Goal: Task Accomplishment & Management: Manage account settings

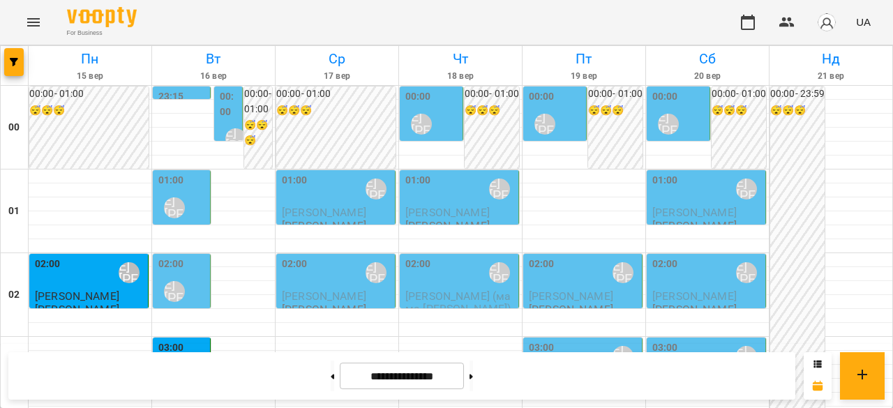
scroll to position [1186, 0]
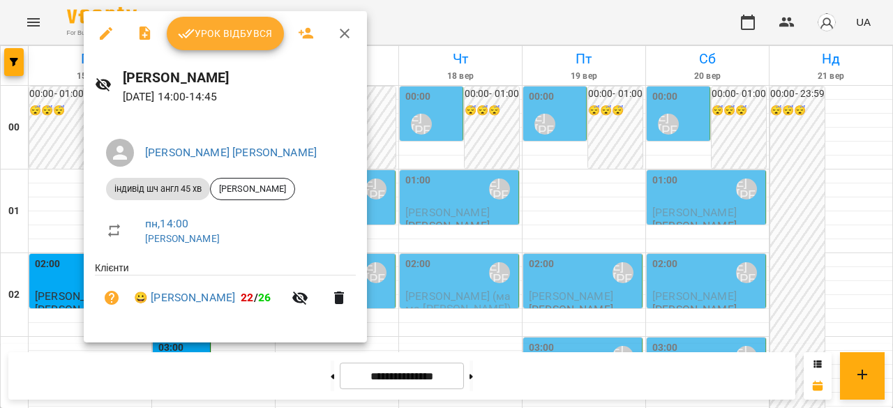
click at [230, 30] on span "Урок відбувся" at bounding box center [225, 33] width 95 height 17
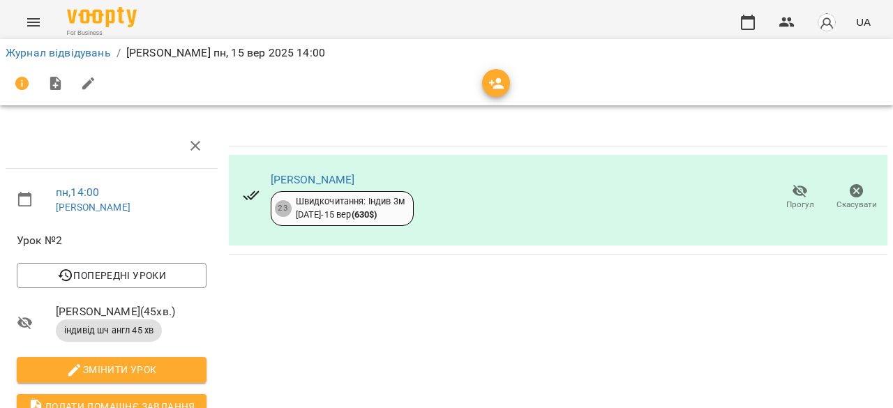
click at [39, 30] on icon "Menu" at bounding box center [33, 22] width 17 height 17
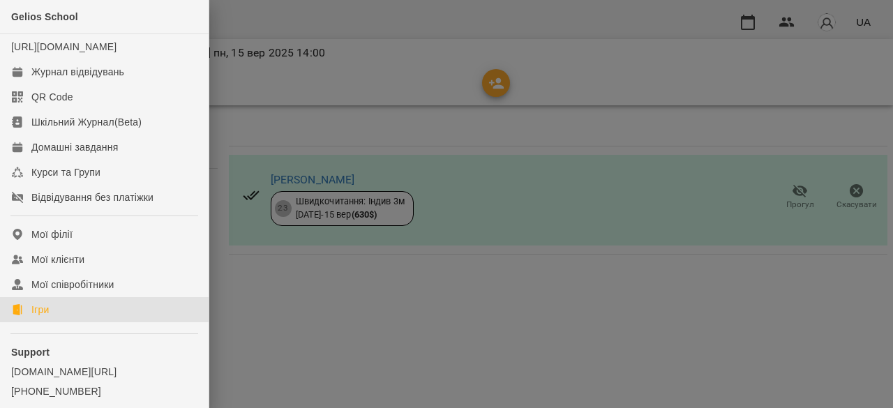
click at [27, 316] on link "Ігри" at bounding box center [104, 309] width 209 height 25
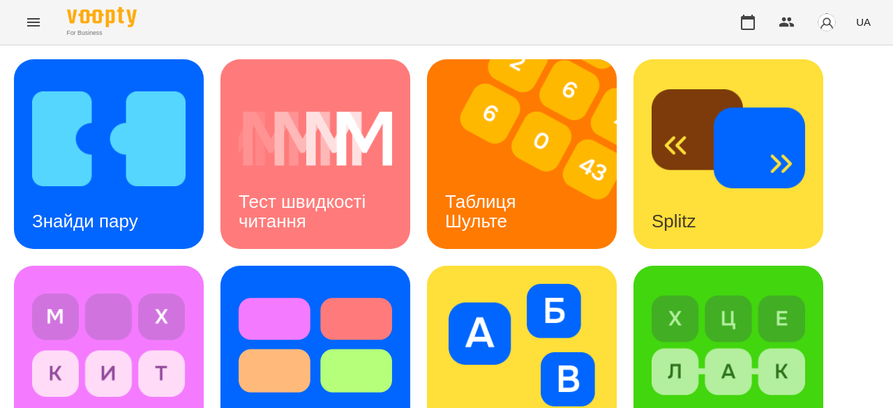
click at [870, 19] on span "UA" at bounding box center [863, 22] width 15 height 15
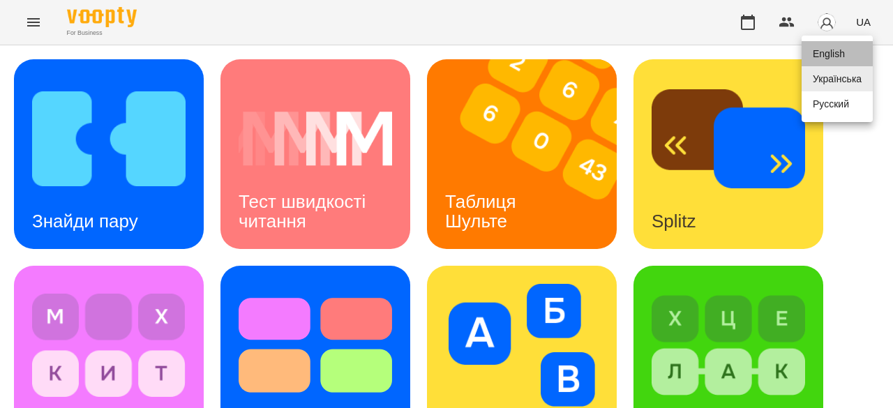
click at [822, 44] on div "English" at bounding box center [837, 53] width 71 height 25
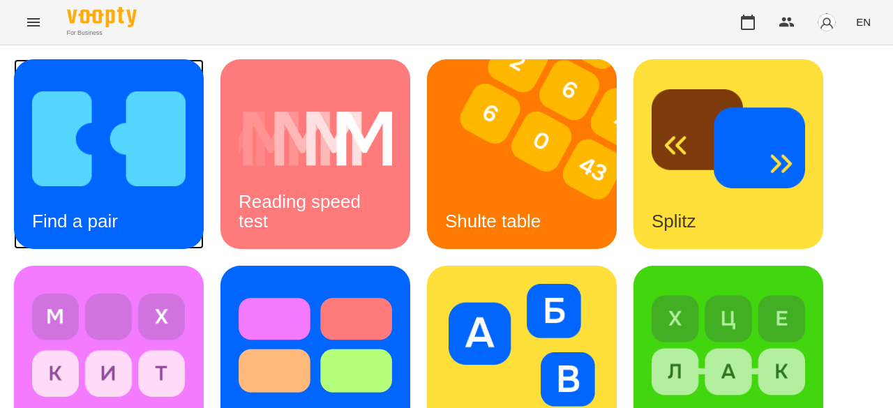
click at [182, 168] on img at bounding box center [109, 138] width 154 height 123
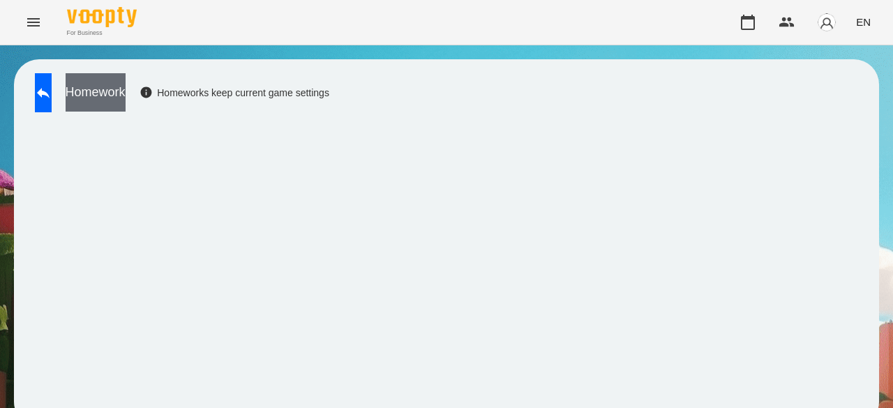
click at [126, 93] on button "Homework" at bounding box center [96, 92] width 60 height 38
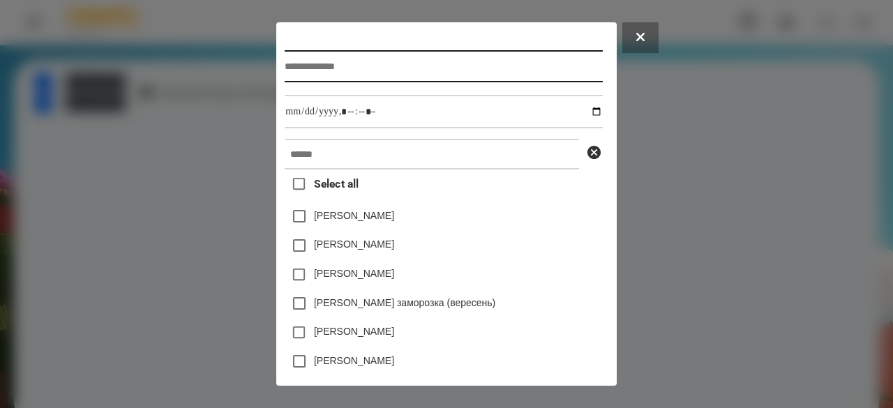
click at [297, 66] on input "text" at bounding box center [444, 66] width 318 height 32
type input "**********"
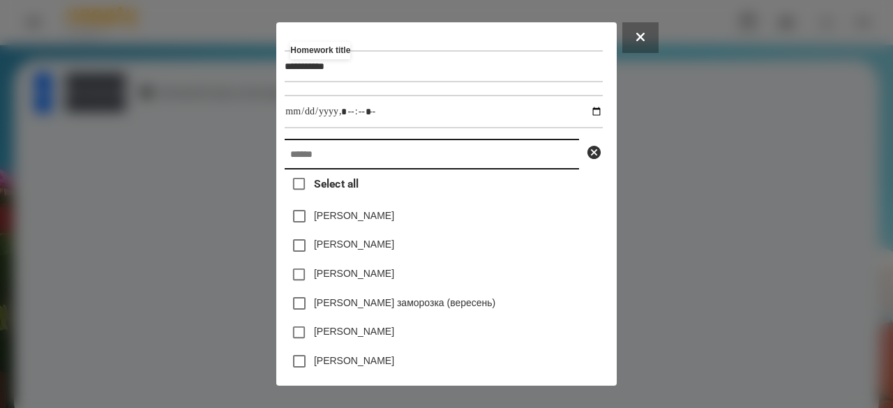
click at [293, 160] on input "text" at bounding box center [432, 154] width 295 height 31
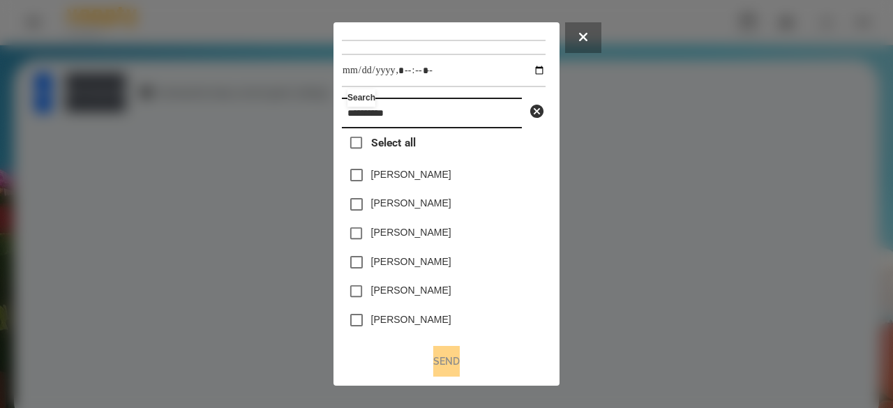
drag, startPoint x: 422, startPoint y: 109, endPoint x: 246, endPoint y: 109, distance: 175.9
click at [246, 109] on div "**********" at bounding box center [446, 204] width 893 height 408
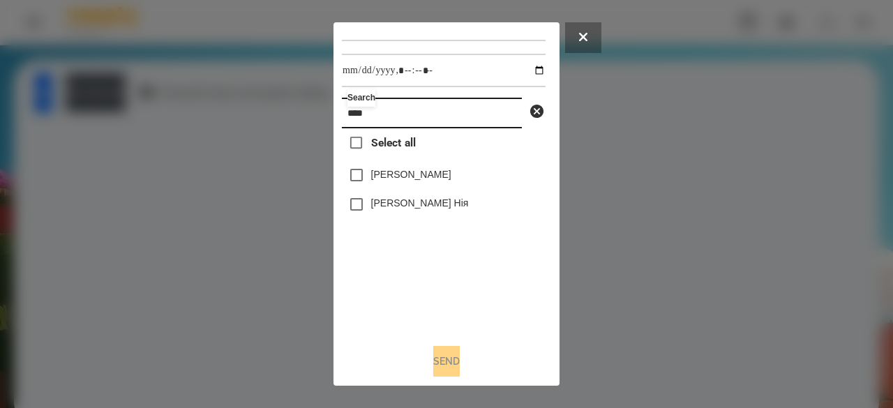
drag, startPoint x: 387, startPoint y: 117, endPoint x: 298, endPoint y: 112, distance: 88.8
click at [298, 112] on div "**********" at bounding box center [446, 204] width 893 height 408
type input "****"
click at [390, 177] on label "[PERSON_NAME]" at bounding box center [411, 174] width 80 height 14
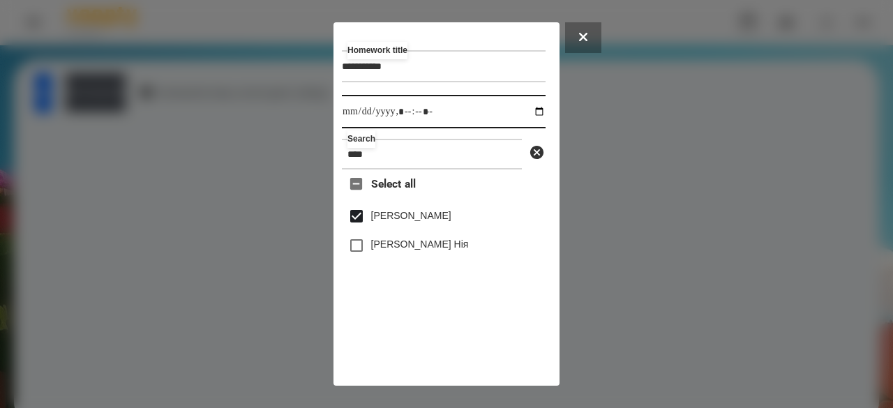
click at [358, 115] on input "datetime-local" at bounding box center [444, 111] width 204 height 33
type input "**********"
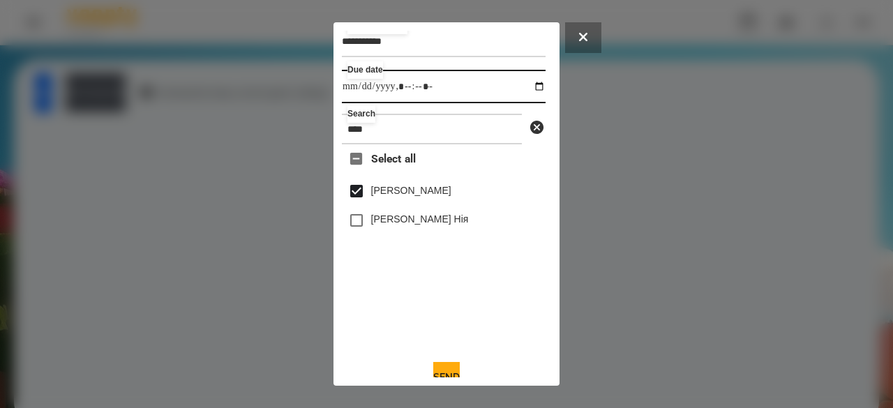
scroll to position [46, 0]
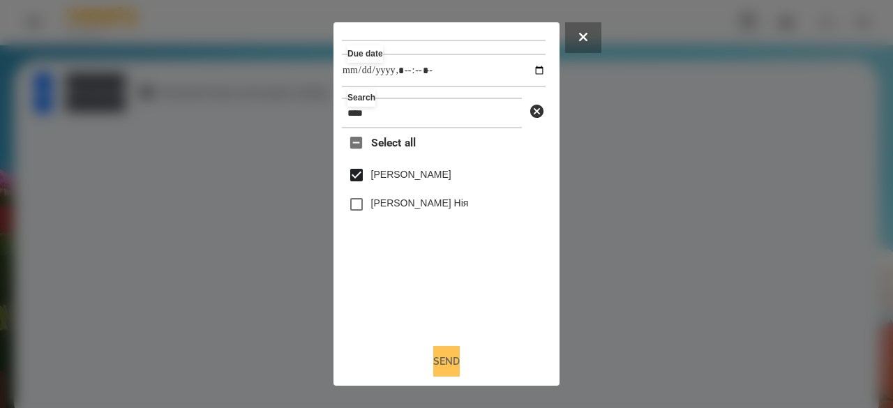
click at [442, 361] on button "Send" at bounding box center [446, 361] width 27 height 31
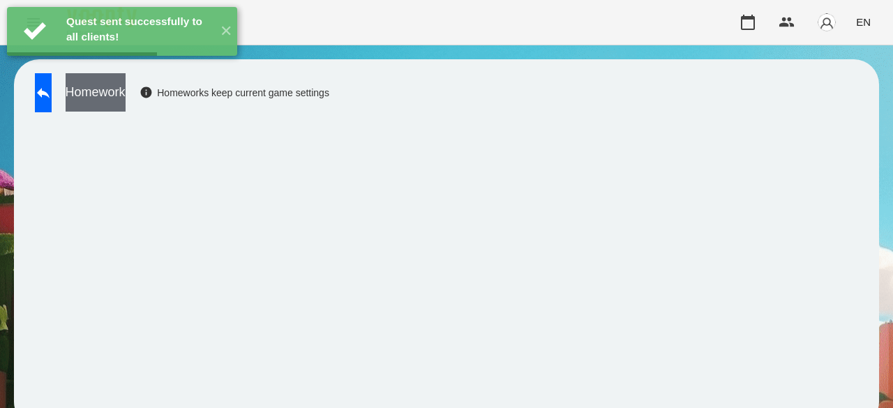
click at [126, 92] on button "Homework" at bounding box center [96, 92] width 60 height 38
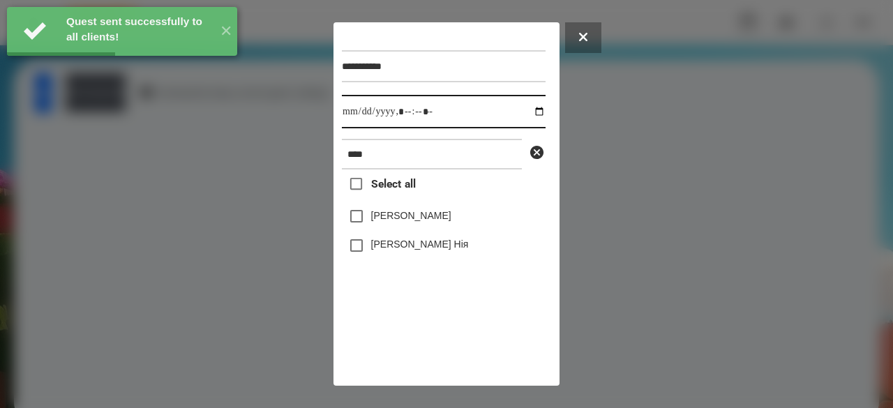
click at [356, 112] on input "datetime-local" at bounding box center [444, 111] width 204 height 33
type input "**********"
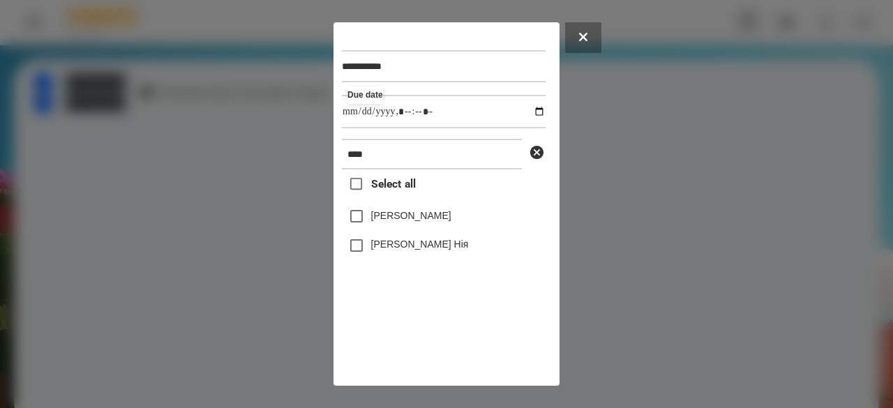
click at [398, 223] on label "[PERSON_NAME]" at bounding box center [411, 216] width 80 height 14
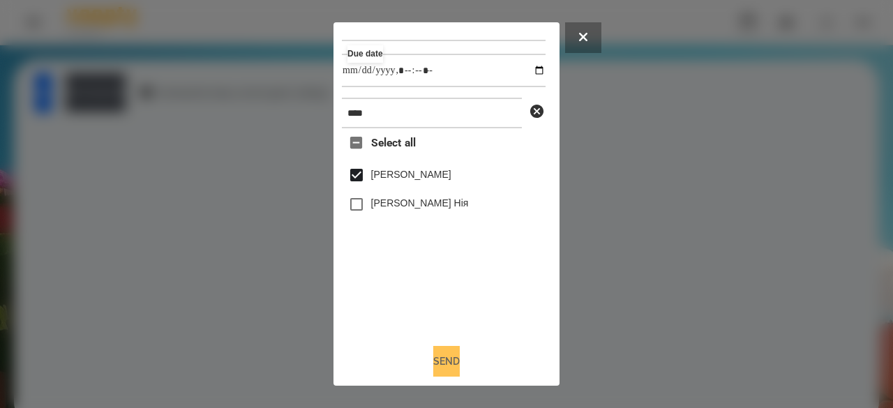
click at [448, 351] on button "Send" at bounding box center [446, 361] width 27 height 31
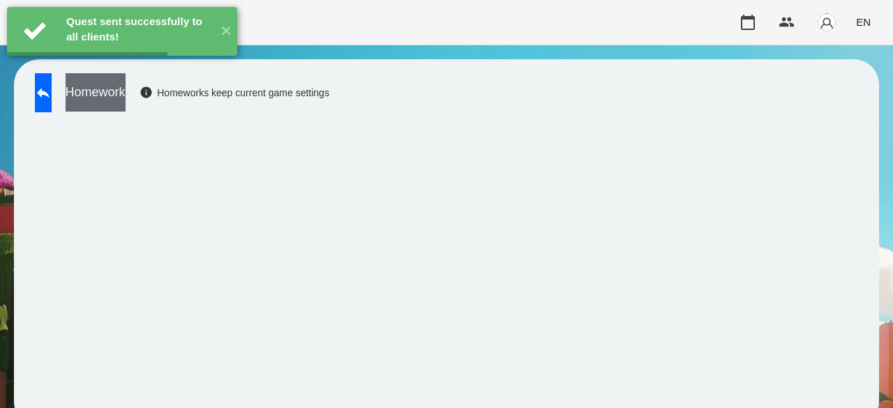
click at [126, 94] on button "Homework" at bounding box center [96, 92] width 60 height 38
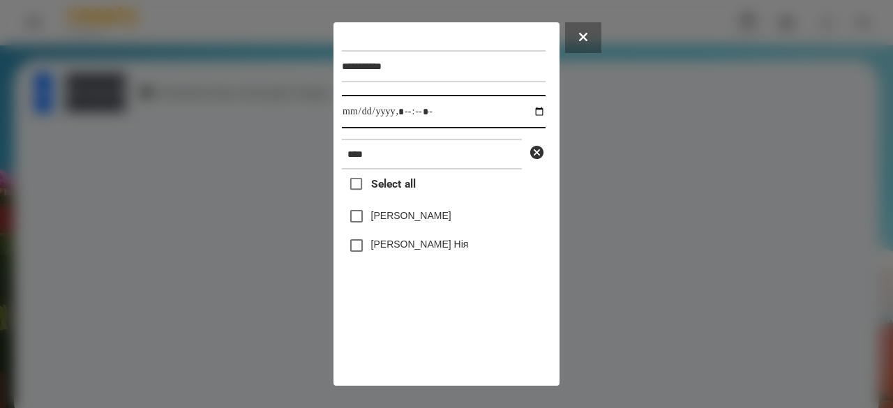
click at [356, 117] on input "datetime-local" at bounding box center [444, 111] width 204 height 33
type input "**********"
click at [378, 223] on label "[PERSON_NAME]" at bounding box center [411, 216] width 80 height 14
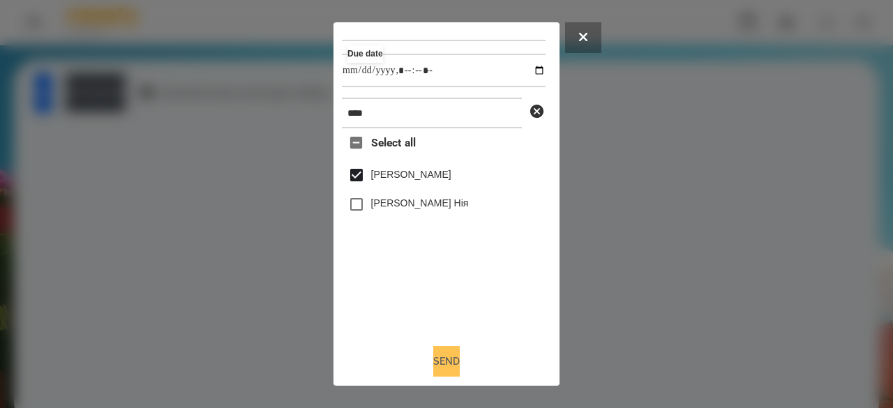
click at [433, 357] on button "Send" at bounding box center [446, 361] width 27 height 31
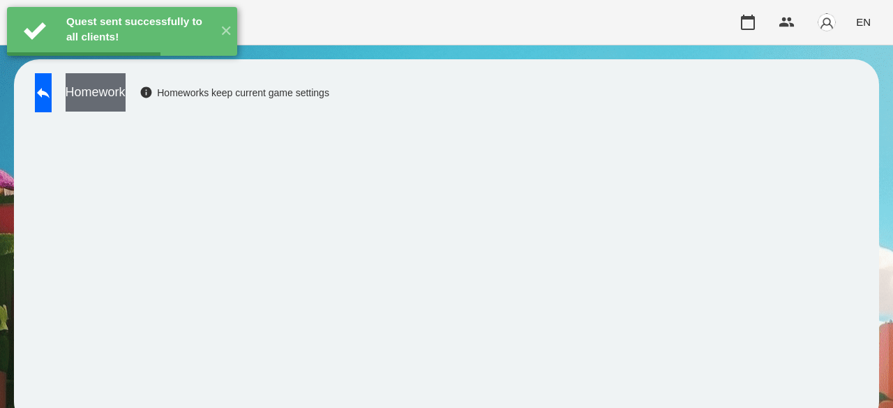
click at [126, 86] on button "Homework" at bounding box center [96, 92] width 60 height 38
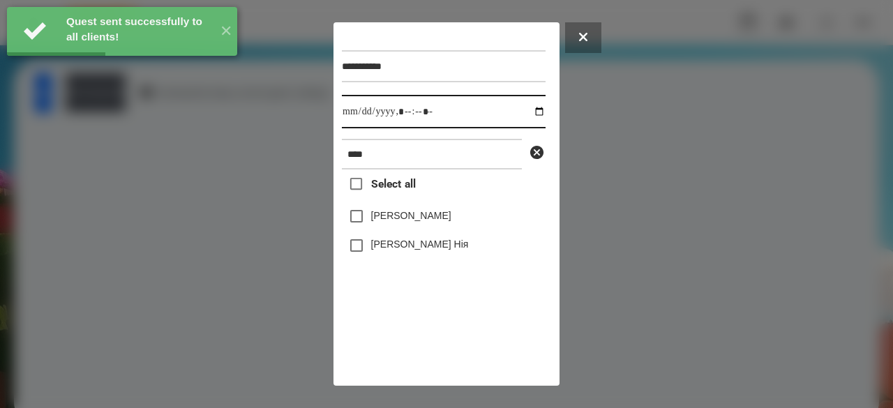
click at [351, 114] on input "datetime-local" at bounding box center [444, 111] width 204 height 33
type input "**********"
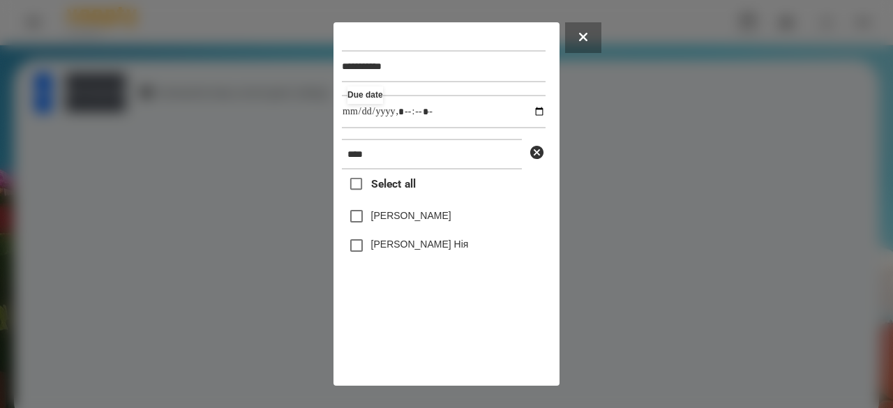
click at [452, 220] on label "[PERSON_NAME]" at bounding box center [411, 216] width 80 height 14
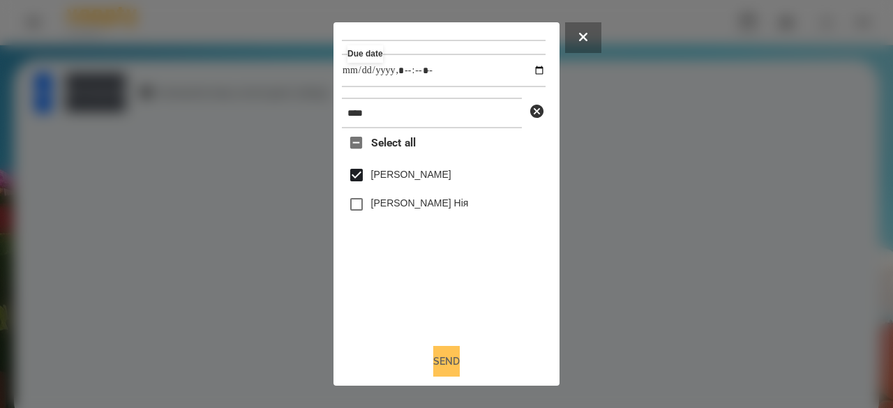
click at [450, 364] on button "Send" at bounding box center [446, 361] width 27 height 31
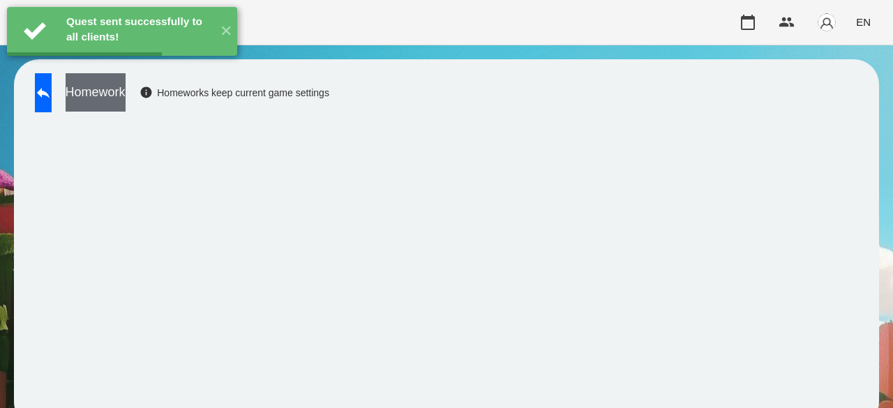
click at [126, 90] on button "Homework" at bounding box center [96, 92] width 60 height 38
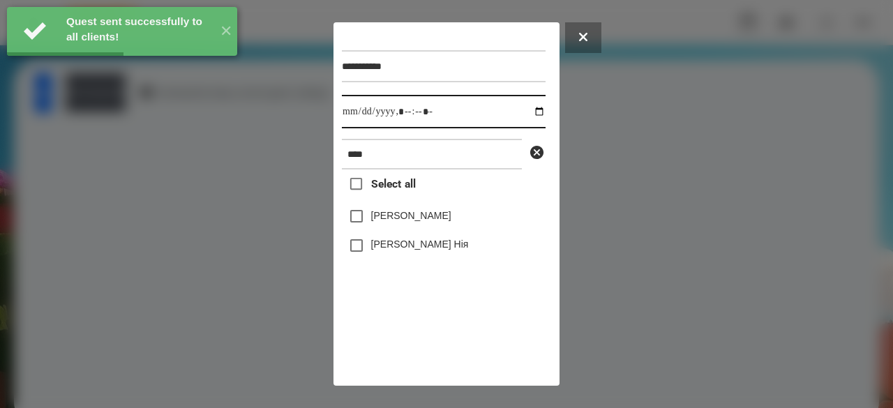
click at [359, 114] on input "datetime-local" at bounding box center [444, 111] width 204 height 33
type input "**********"
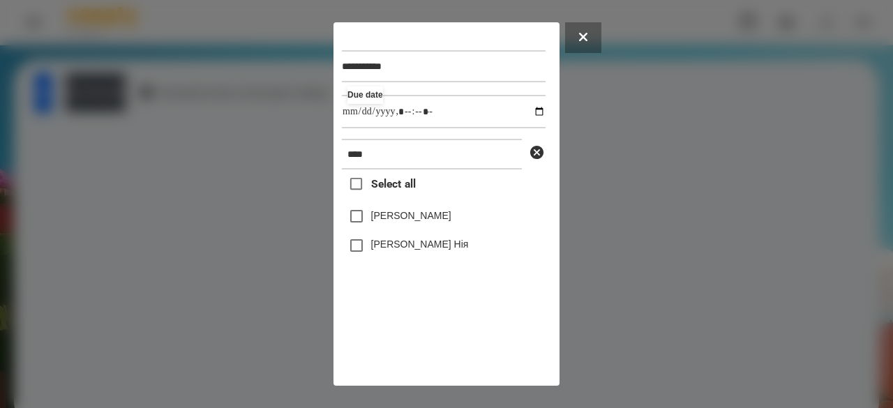
click at [415, 223] on label "[PERSON_NAME]" at bounding box center [411, 216] width 80 height 14
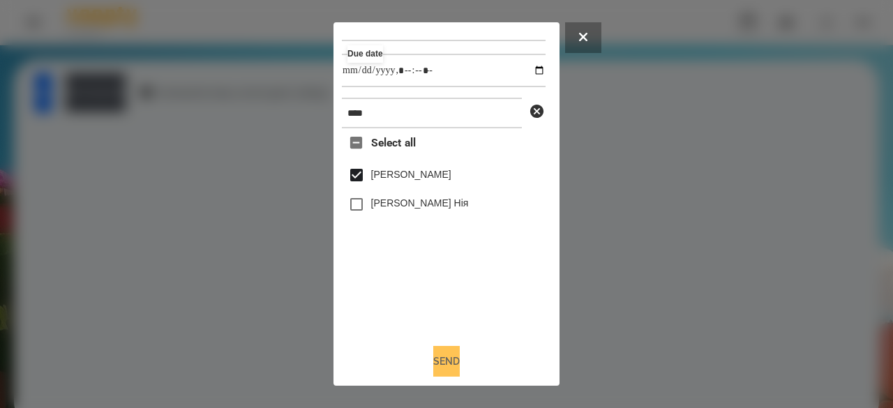
click at [438, 358] on button "Send" at bounding box center [446, 361] width 27 height 31
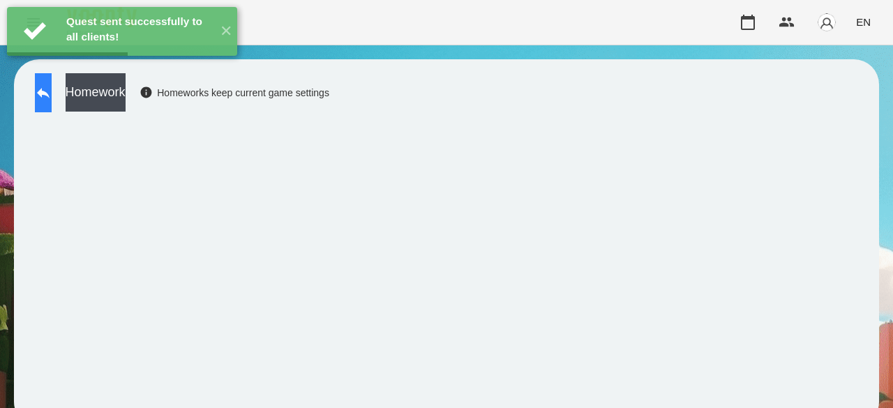
click at [52, 97] on button at bounding box center [43, 92] width 17 height 39
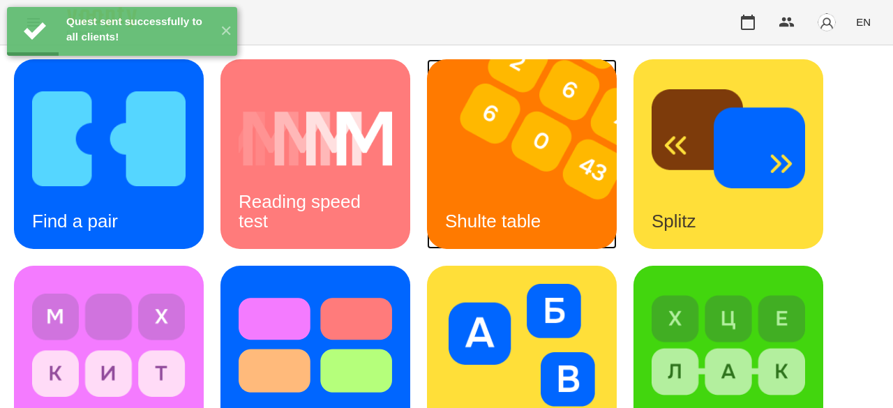
click at [582, 170] on img at bounding box center [530, 154] width 207 height 190
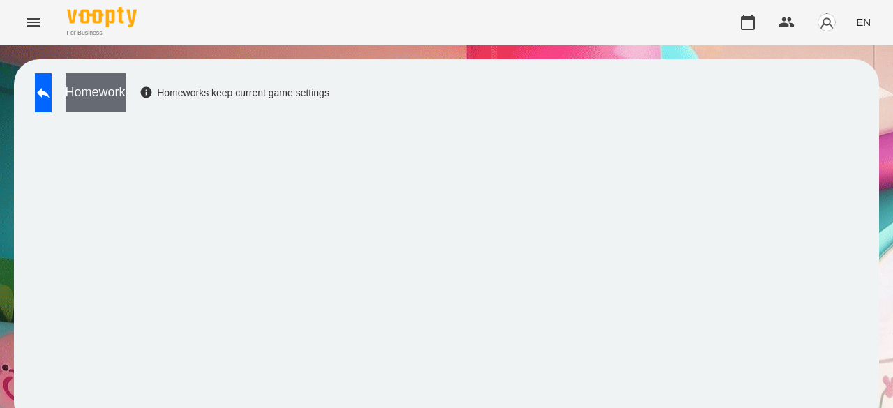
click at [126, 89] on button "Homework" at bounding box center [96, 92] width 60 height 38
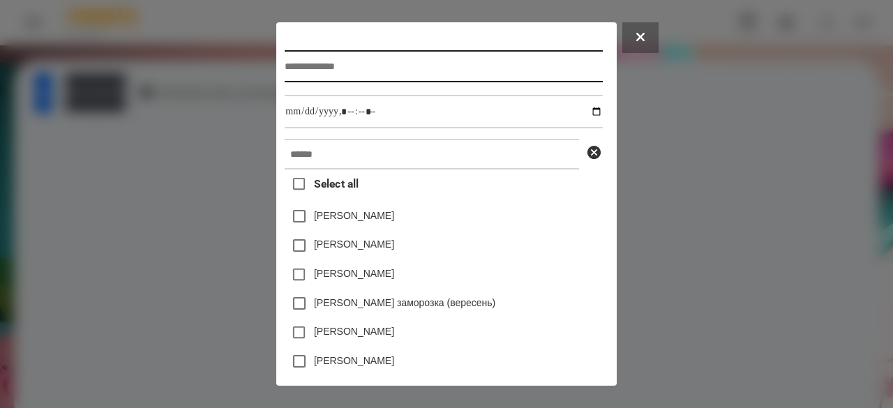
click at [322, 69] on input "text" at bounding box center [444, 66] width 318 height 32
type input "*"
type input "**********"
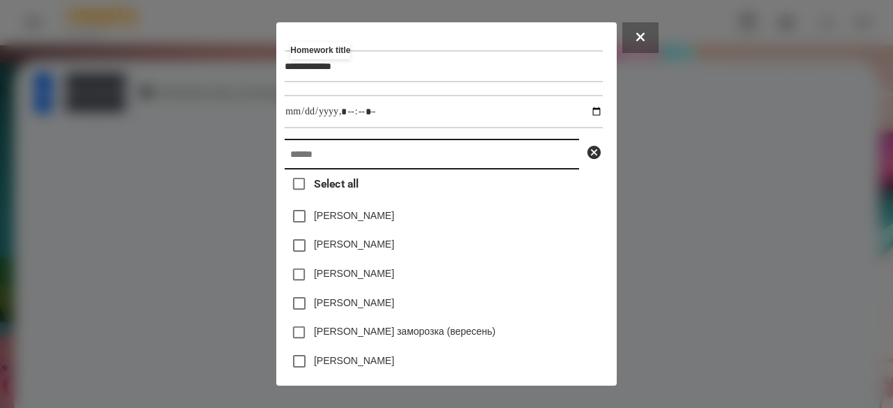
click at [294, 165] on input "text" at bounding box center [432, 154] width 295 height 31
paste input "****"
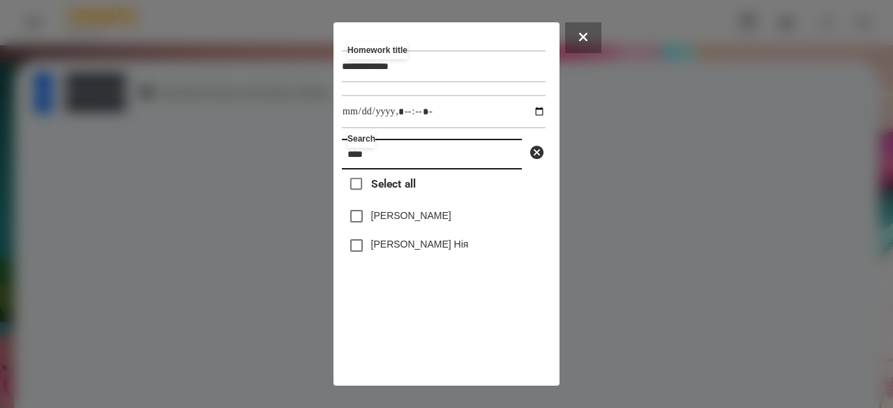
type input "****"
click at [398, 216] on label "[PERSON_NAME]" at bounding box center [411, 216] width 80 height 14
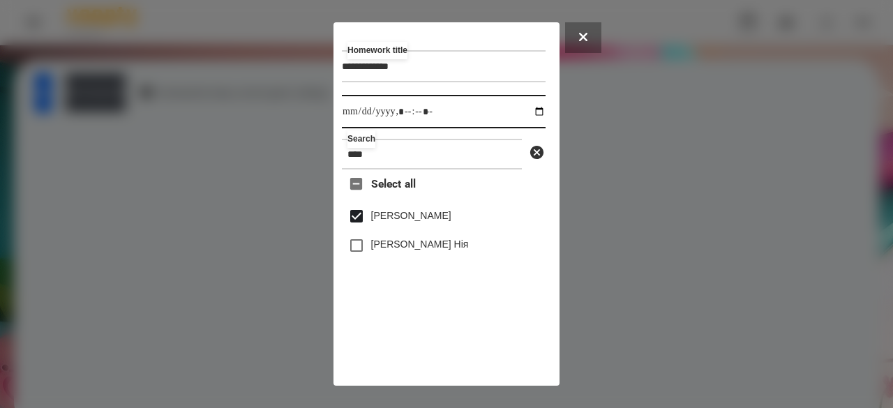
click at [355, 122] on input "datetime-local" at bounding box center [444, 111] width 204 height 33
type input "**********"
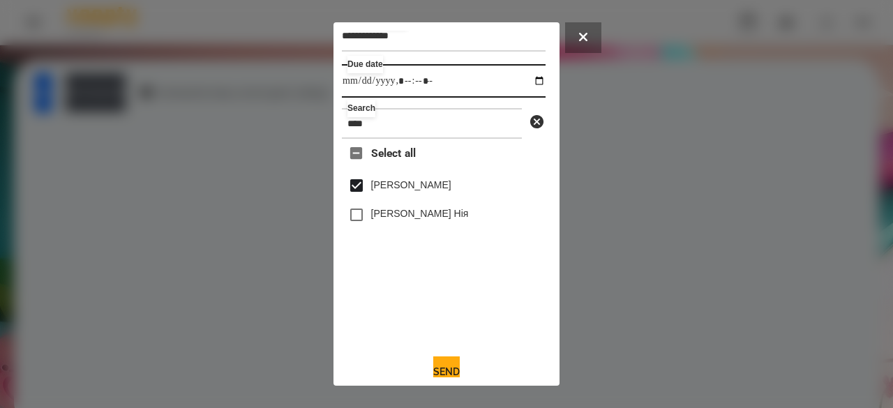
scroll to position [46, 0]
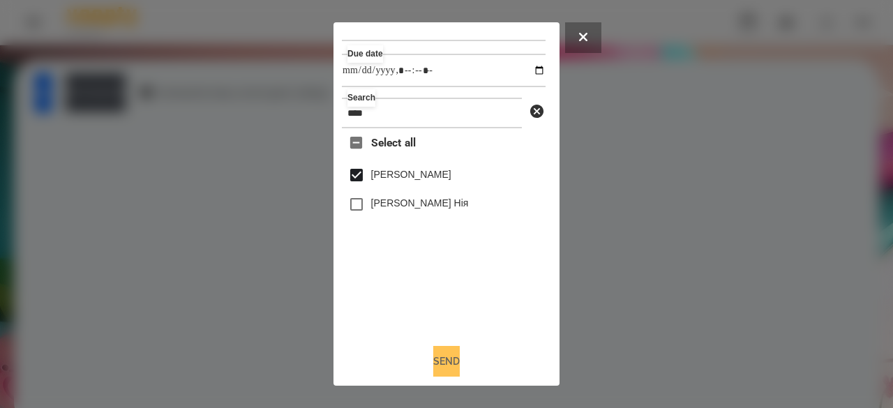
click at [453, 359] on button "Send" at bounding box center [446, 361] width 27 height 31
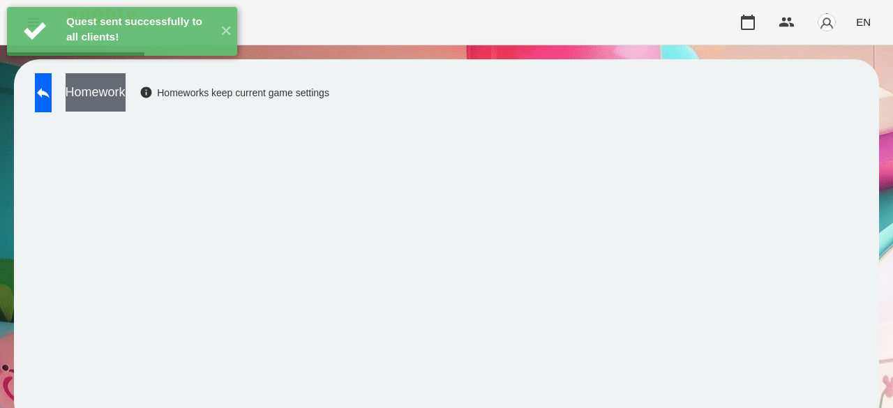
click at [126, 103] on button "Homework" at bounding box center [96, 92] width 60 height 38
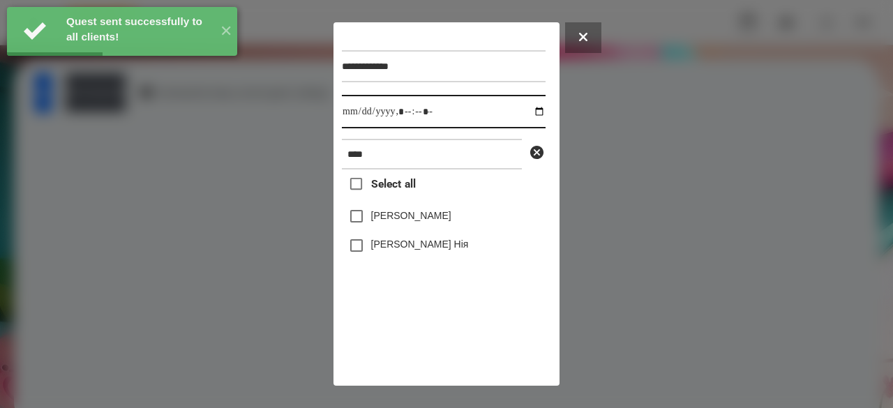
click at [355, 117] on input "datetime-local" at bounding box center [444, 111] width 204 height 33
type input "**********"
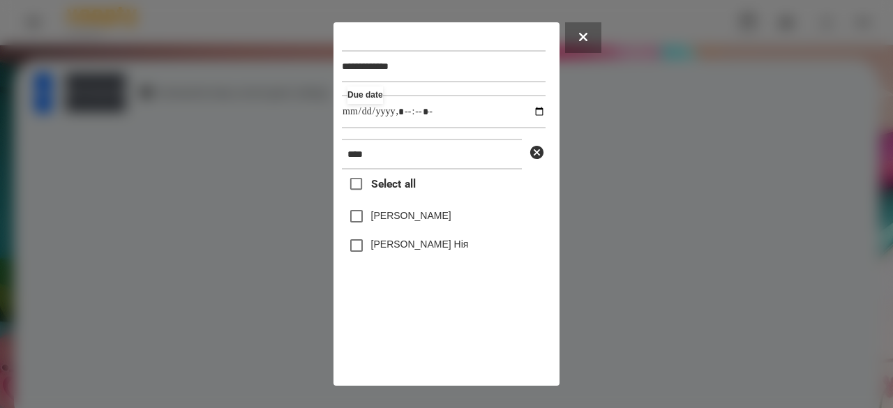
click at [409, 223] on label "[PERSON_NAME]" at bounding box center [411, 216] width 80 height 14
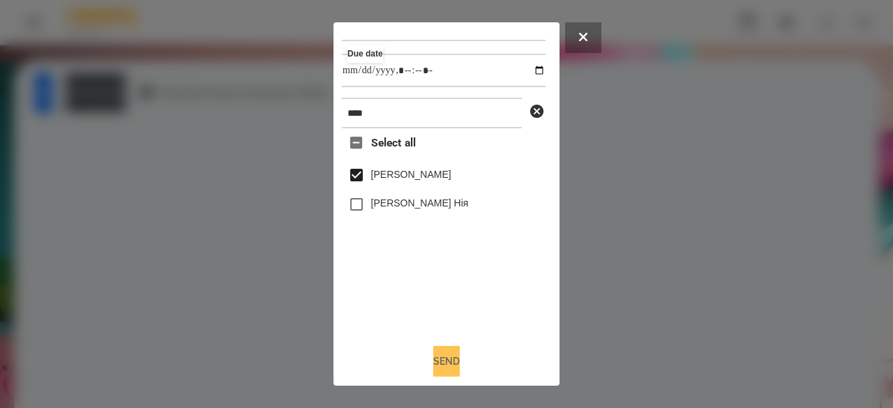
click at [444, 361] on button "Send" at bounding box center [446, 361] width 27 height 31
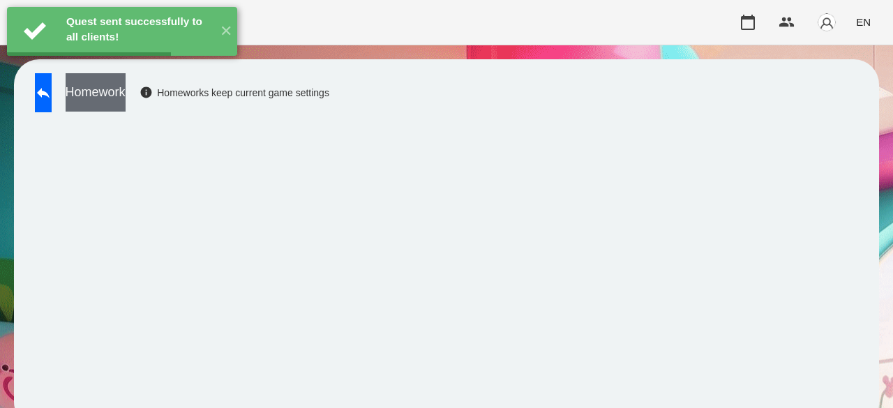
click at [126, 101] on button "Homework" at bounding box center [96, 92] width 60 height 38
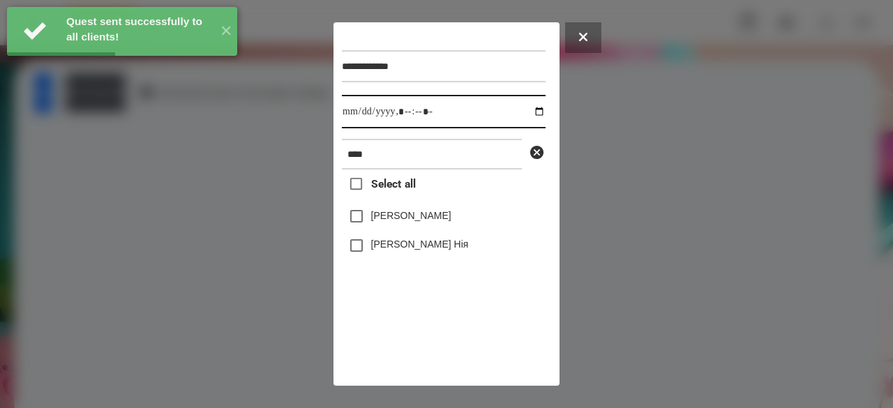
click at [354, 114] on input "datetime-local" at bounding box center [444, 111] width 204 height 33
type input "**********"
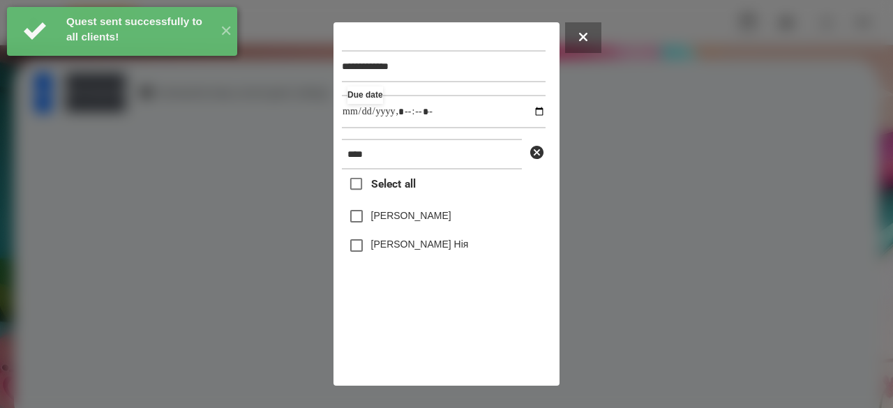
click at [416, 217] on label "[PERSON_NAME]" at bounding box center [411, 216] width 80 height 14
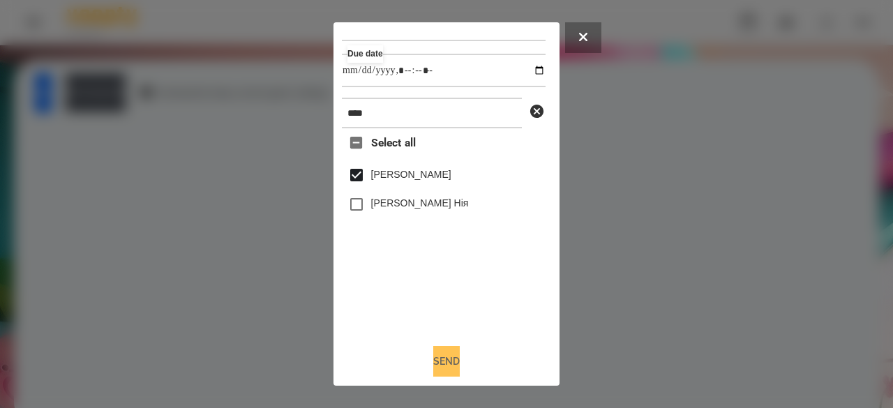
click at [437, 351] on button "Send" at bounding box center [446, 361] width 27 height 31
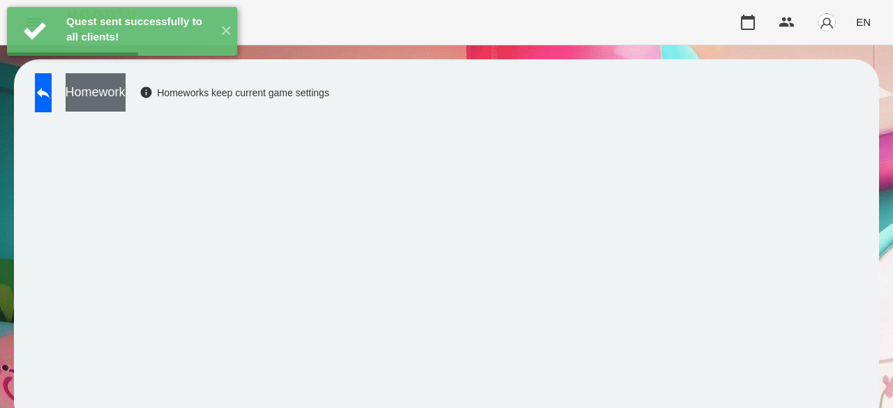
click at [126, 94] on button "Homework" at bounding box center [96, 92] width 60 height 38
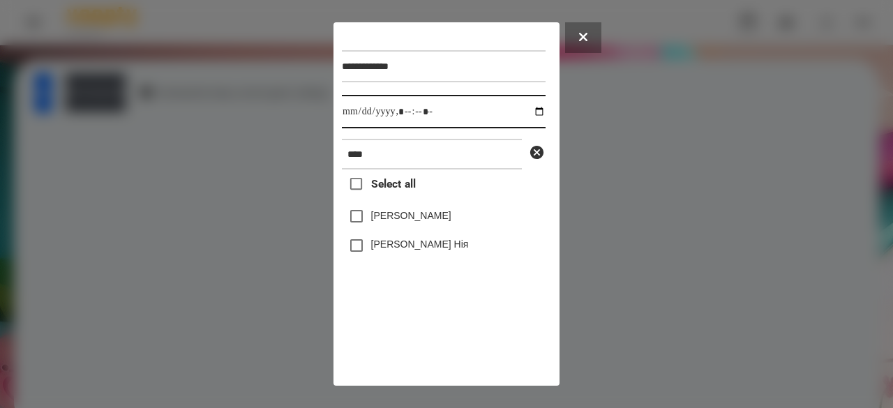
click at [355, 114] on input "datetime-local" at bounding box center [444, 111] width 204 height 33
type input "**********"
click at [396, 223] on label "[PERSON_NAME]" at bounding box center [411, 216] width 80 height 14
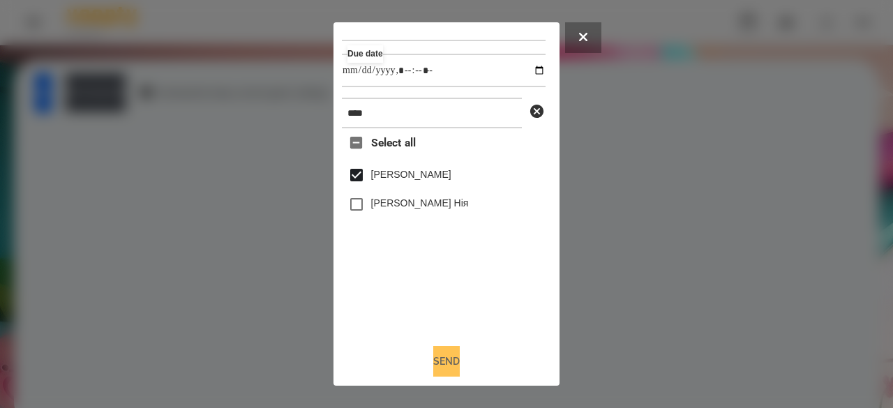
click at [433, 364] on button "Send" at bounding box center [446, 361] width 27 height 31
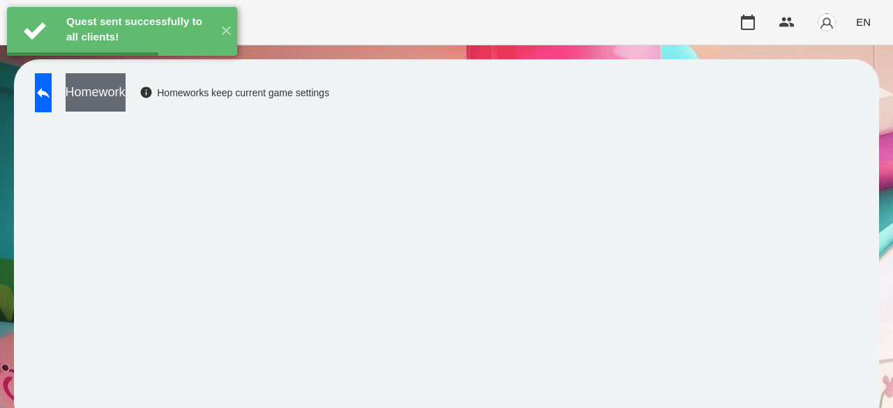
click at [126, 97] on button "Homework" at bounding box center [96, 92] width 60 height 38
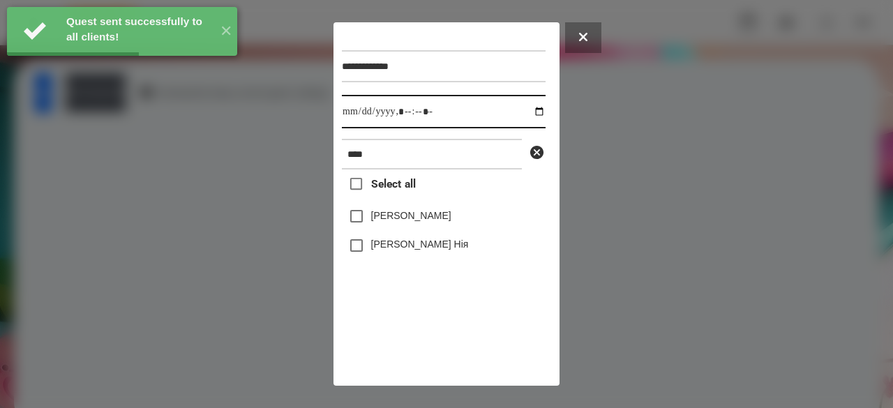
click at [357, 113] on input "datetime-local" at bounding box center [444, 111] width 204 height 33
type input "**********"
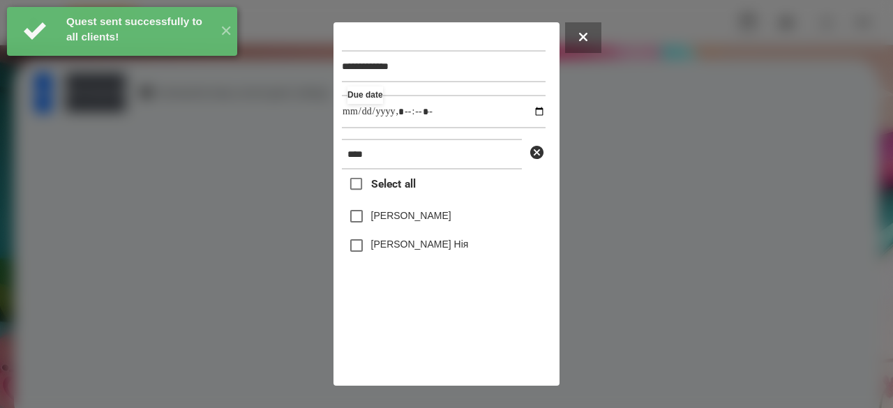
click at [422, 223] on label "[PERSON_NAME]" at bounding box center [411, 216] width 80 height 14
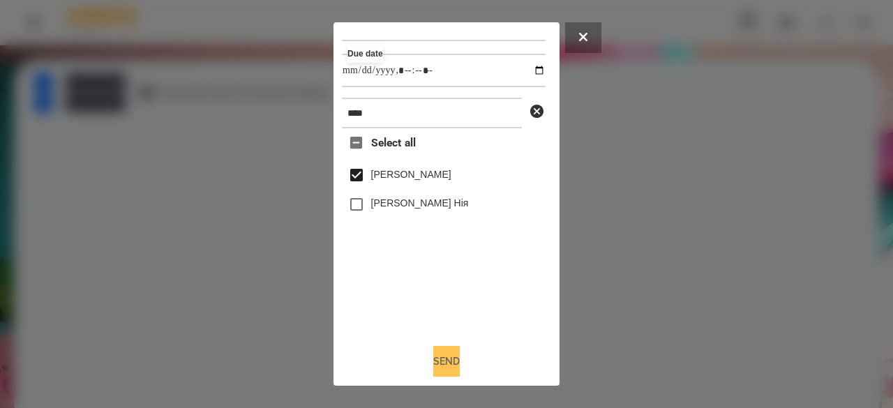
click at [445, 356] on button "Send" at bounding box center [446, 361] width 27 height 31
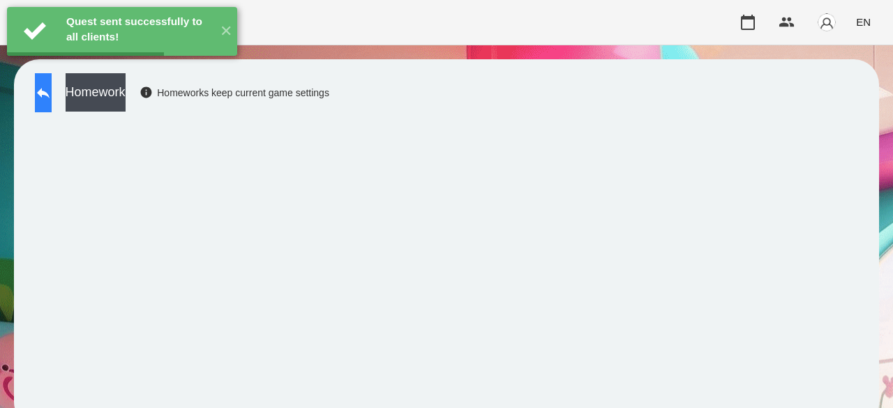
click at [52, 84] on icon at bounding box center [43, 92] width 17 height 17
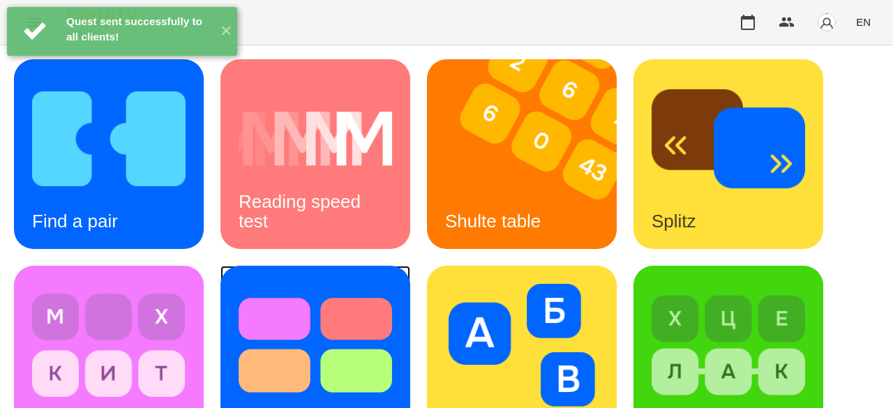
click at [301, 284] on img at bounding box center [316, 345] width 154 height 123
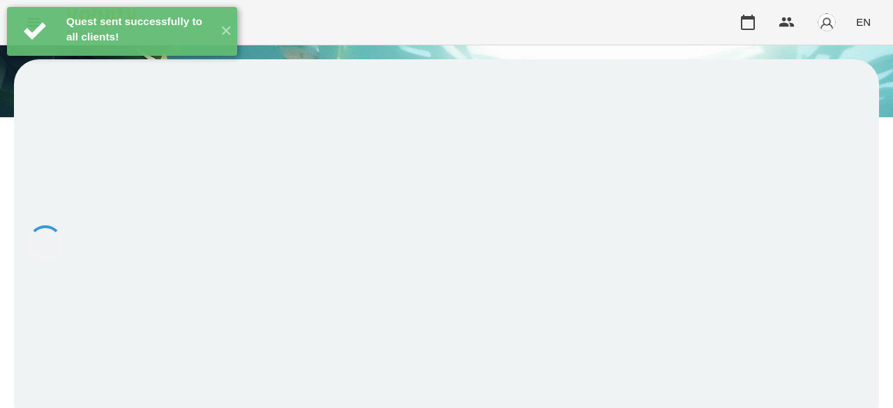
scroll to position [1, 0]
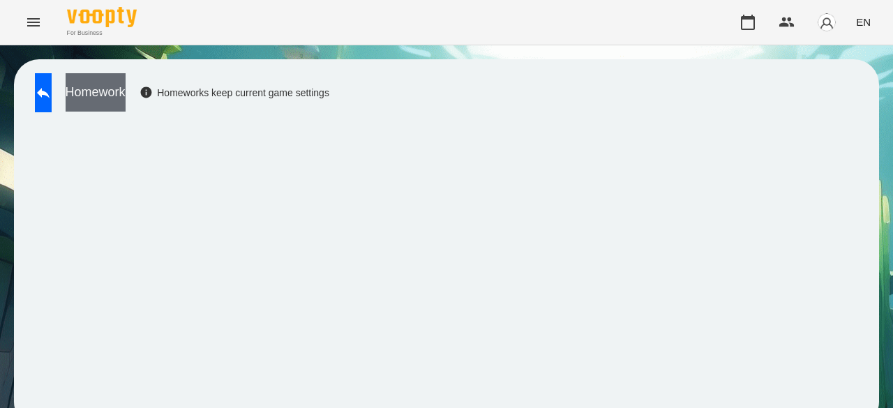
click at [126, 84] on button "Homework" at bounding box center [96, 92] width 60 height 38
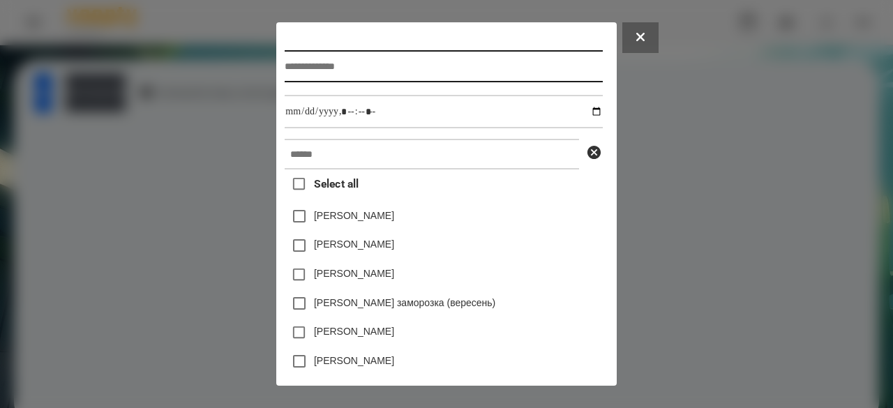
click at [408, 76] on input "text" at bounding box center [444, 66] width 318 height 32
type input "**********"
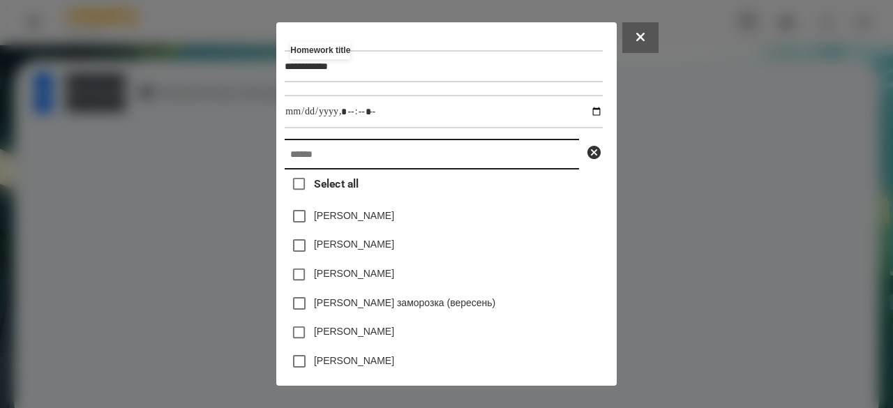
click at [360, 162] on input "text" at bounding box center [432, 154] width 295 height 31
paste input "****"
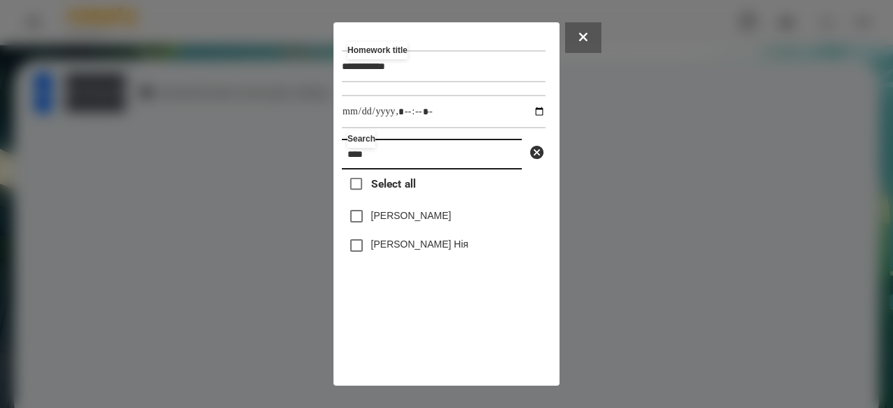
type input "****"
click at [385, 223] on label "[PERSON_NAME]" at bounding box center [411, 216] width 80 height 14
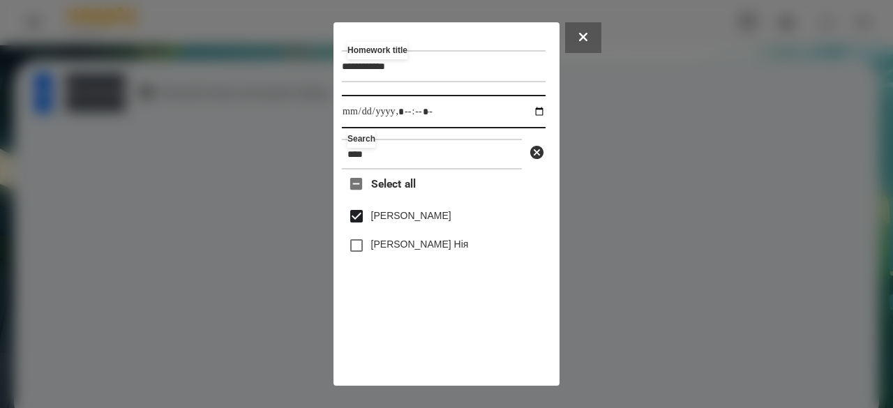
click at [355, 118] on input "datetime-local" at bounding box center [444, 111] width 204 height 33
type input "**********"
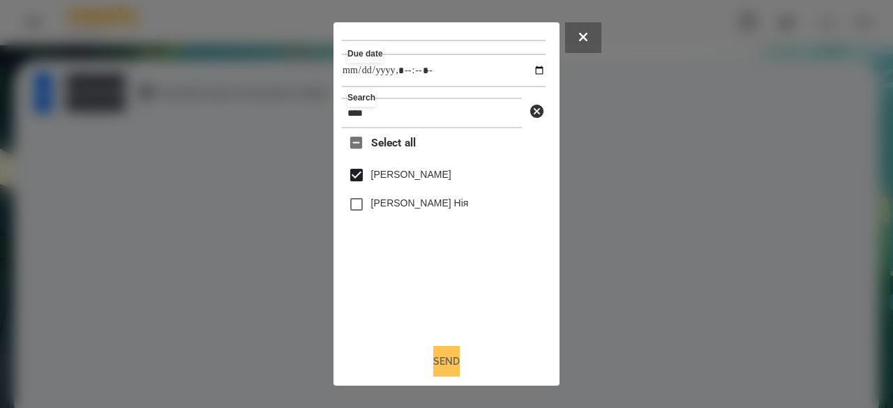
click at [442, 362] on button "Send" at bounding box center [446, 361] width 27 height 31
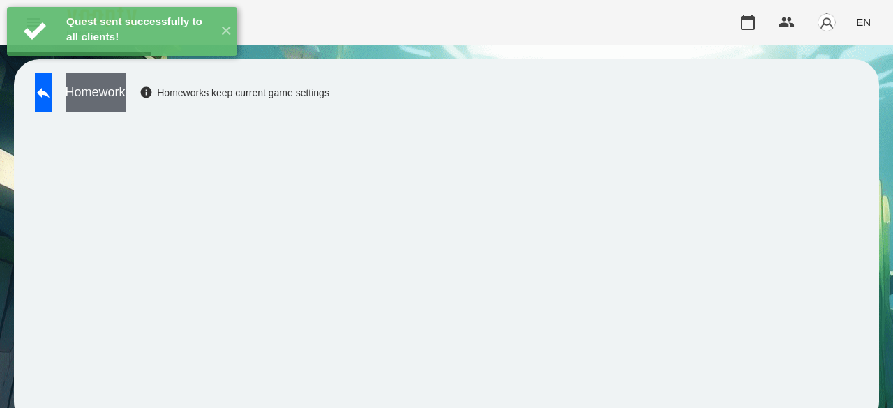
click at [126, 89] on button "Homework" at bounding box center [96, 92] width 60 height 38
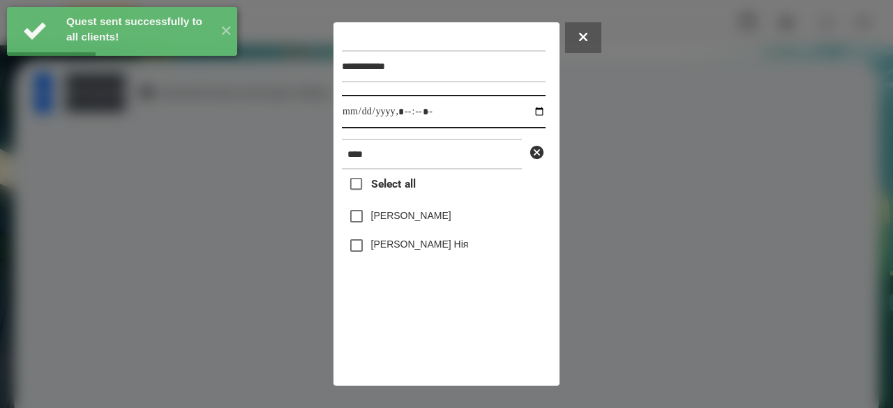
click at [355, 113] on input "datetime-local" at bounding box center [444, 111] width 204 height 33
type input "**********"
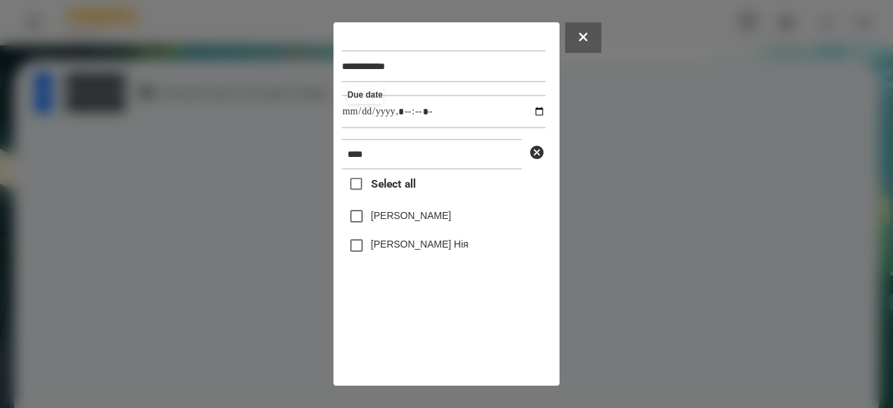
click at [410, 223] on label "[PERSON_NAME]" at bounding box center [411, 216] width 80 height 14
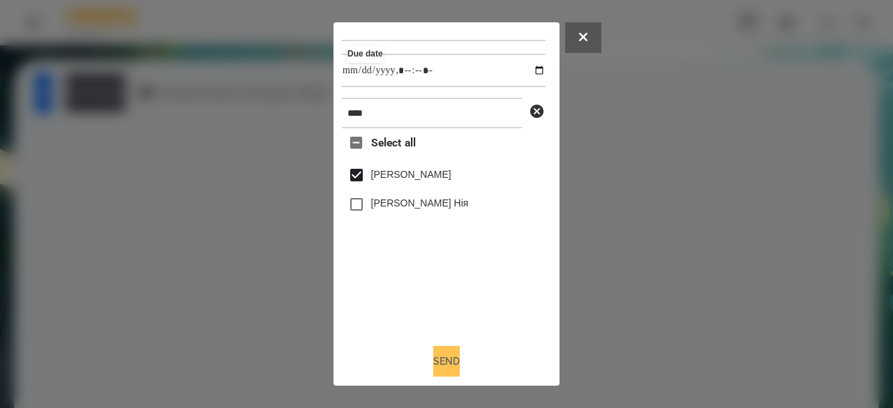
click at [453, 353] on button "Send" at bounding box center [446, 361] width 27 height 31
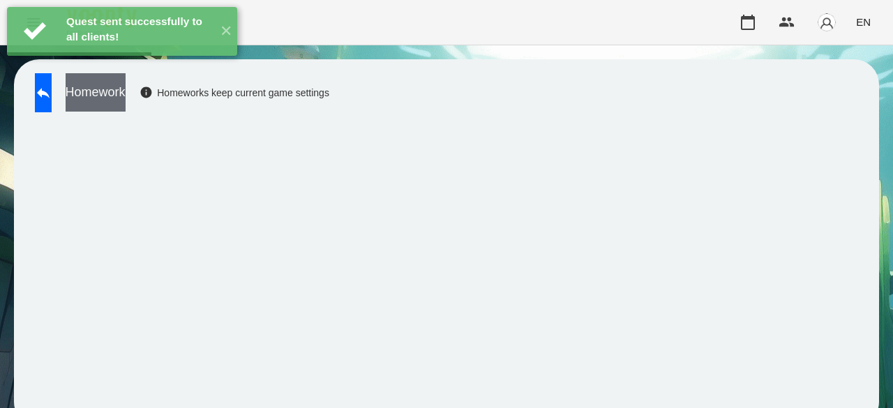
click at [126, 89] on button "Homework" at bounding box center [96, 92] width 60 height 38
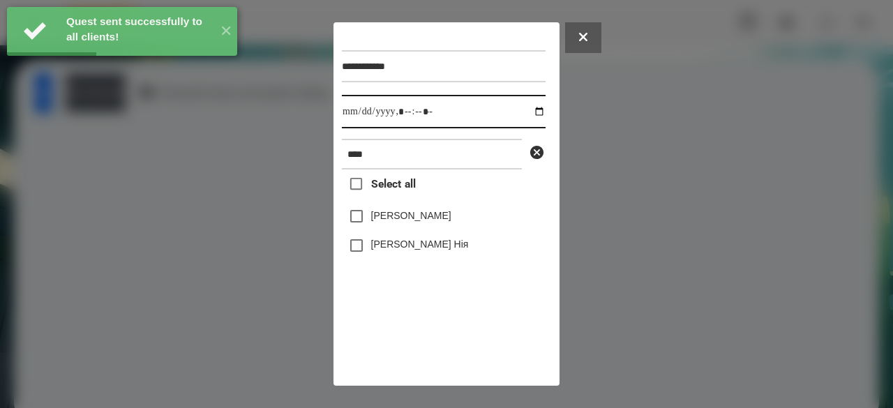
click at [353, 110] on input "datetime-local" at bounding box center [444, 111] width 204 height 33
type input "**********"
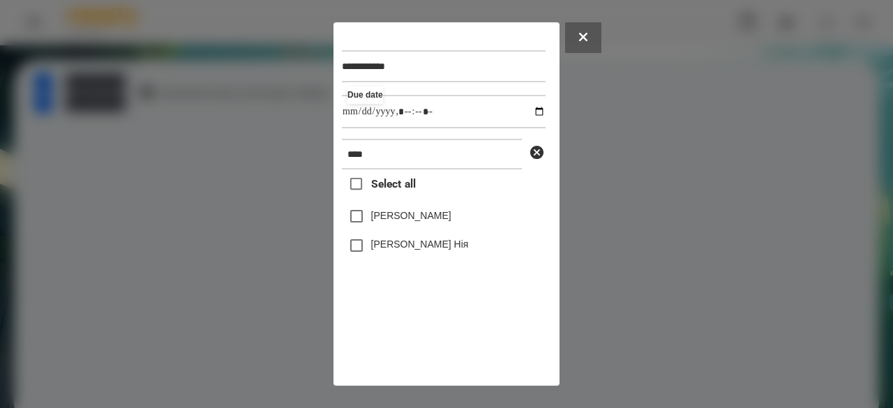
click at [435, 218] on label "[PERSON_NAME]" at bounding box center [411, 216] width 80 height 14
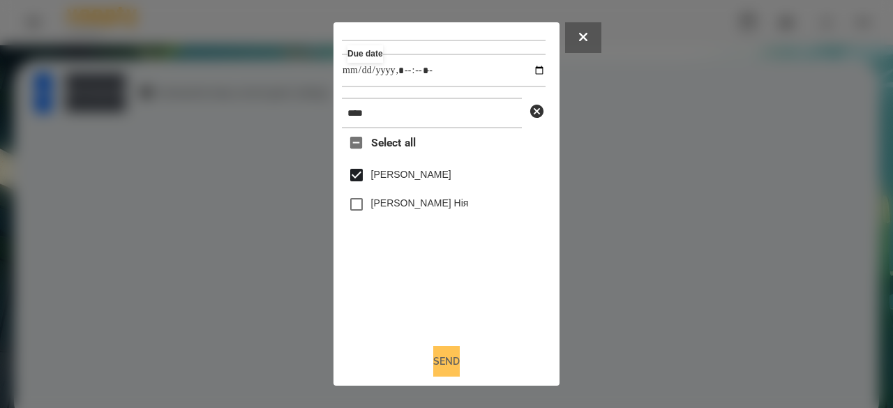
click at [433, 355] on button "Send" at bounding box center [446, 361] width 27 height 31
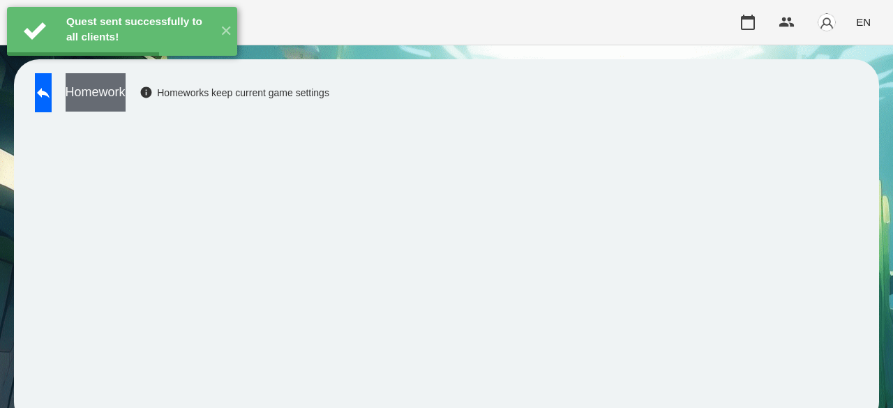
click at [126, 84] on button "Homework" at bounding box center [96, 92] width 60 height 38
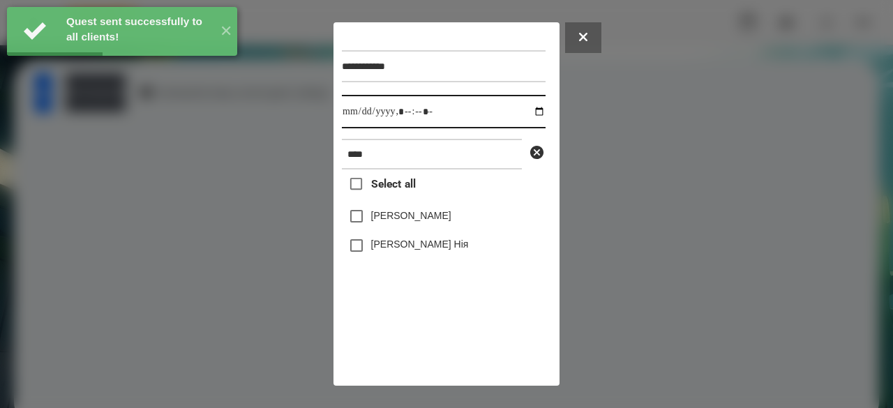
click at [352, 112] on input "datetime-local" at bounding box center [444, 111] width 204 height 33
type input "**********"
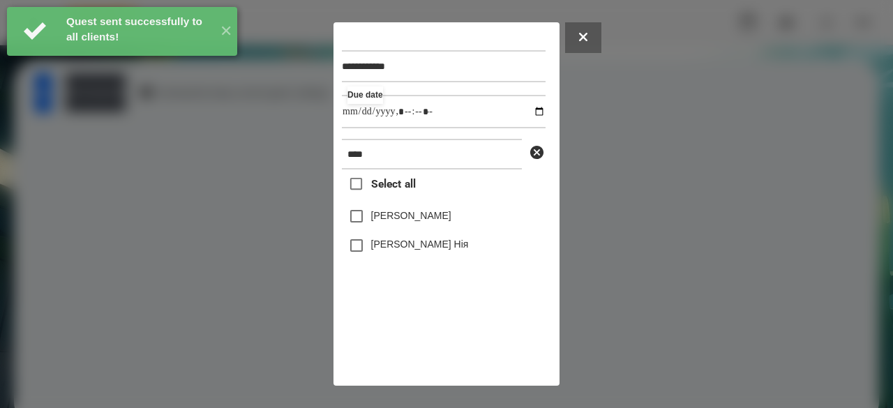
click at [391, 221] on label "[PERSON_NAME]" at bounding box center [411, 216] width 80 height 14
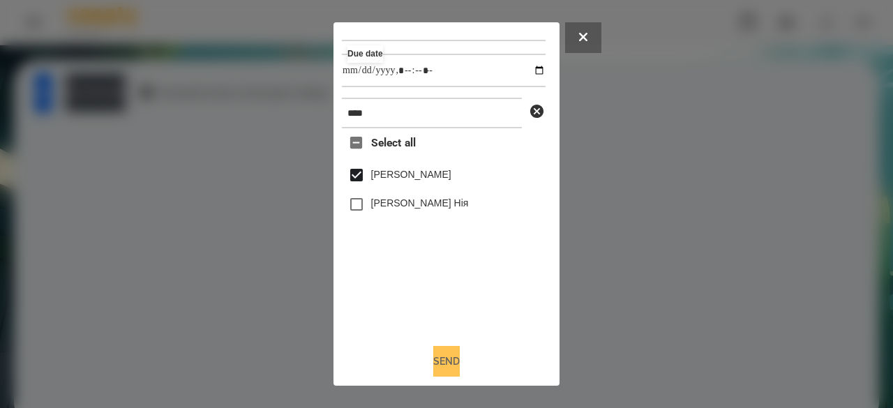
click at [440, 354] on button "Send" at bounding box center [446, 361] width 27 height 31
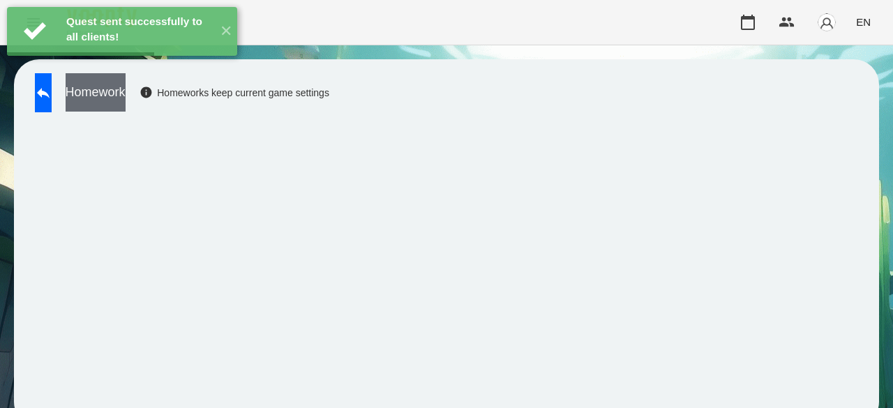
click at [126, 101] on button "Homework" at bounding box center [96, 92] width 60 height 38
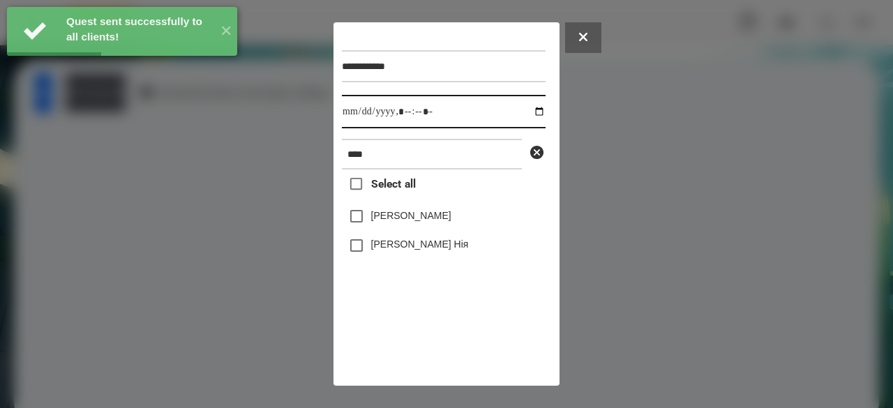
click at [356, 112] on input "datetime-local" at bounding box center [444, 111] width 204 height 33
type input "**********"
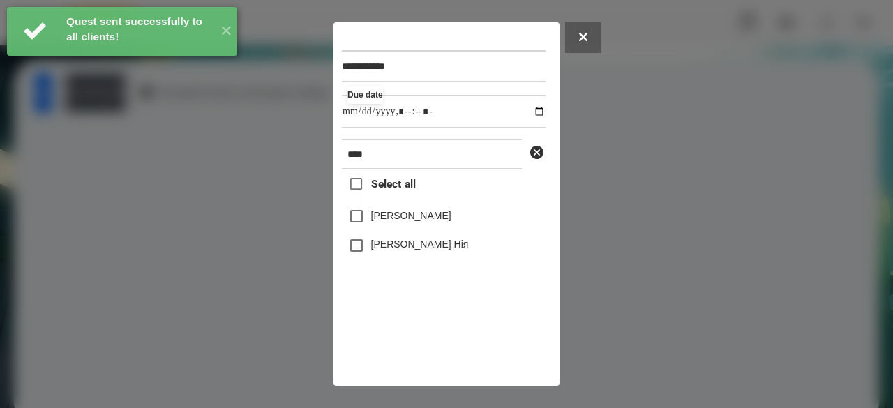
click at [381, 215] on label "[PERSON_NAME]" at bounding box center [411, 216] width 80 height 14
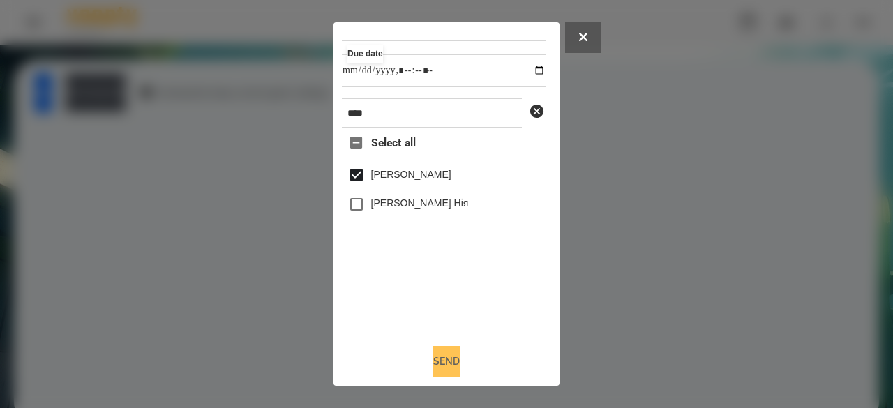
click at [433, 361] on button "Send" at bounding box center [446, 361] width 27 height 31
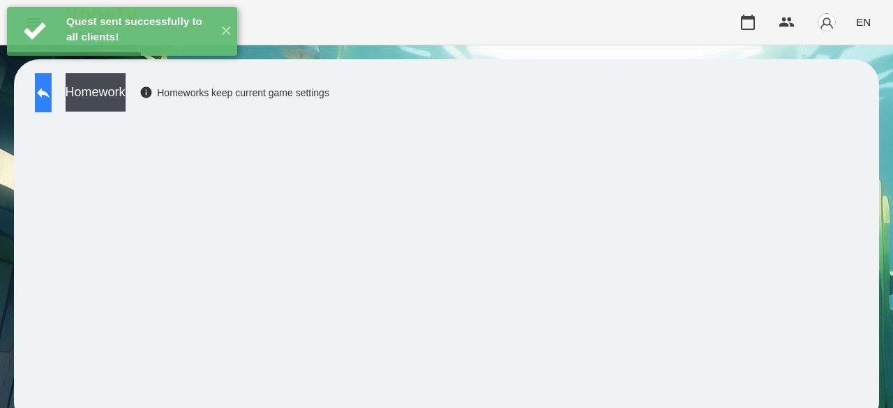
click at [52, 103] on button at bounding box center [43, 92] width 17 height 39
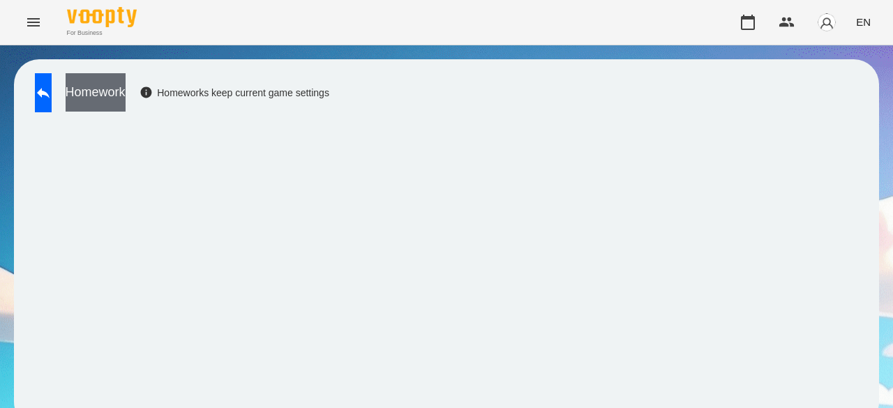
click at [126, 91] on button "Homework" at bounding box center [96, 92] width 60 height 38
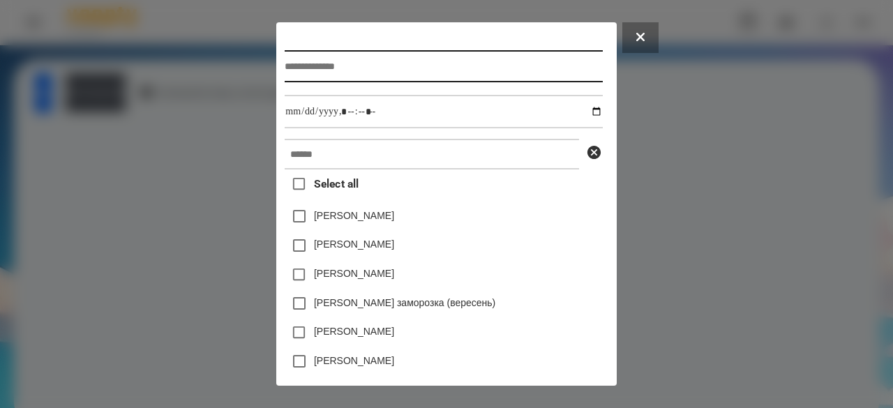
click at [362, 70] on input "text" at bounding box center [444, 66] width 318 height 32
type input "**********"
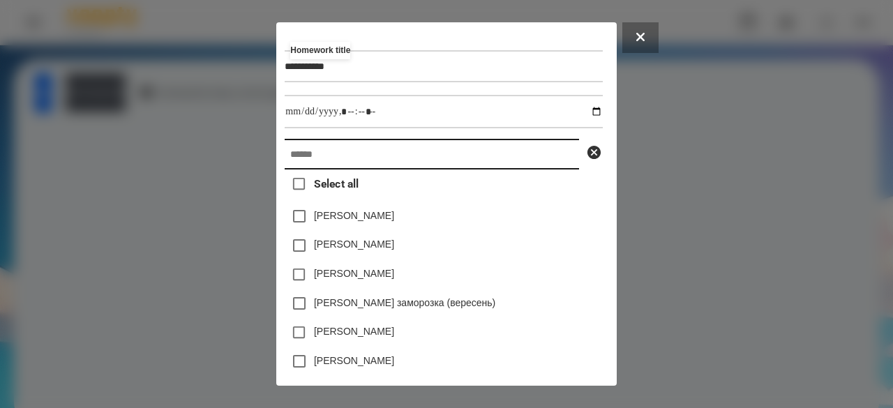
click at [301, 160] on input "text" at bounding box center [432, 154] width 295 height 31
paste input "****"
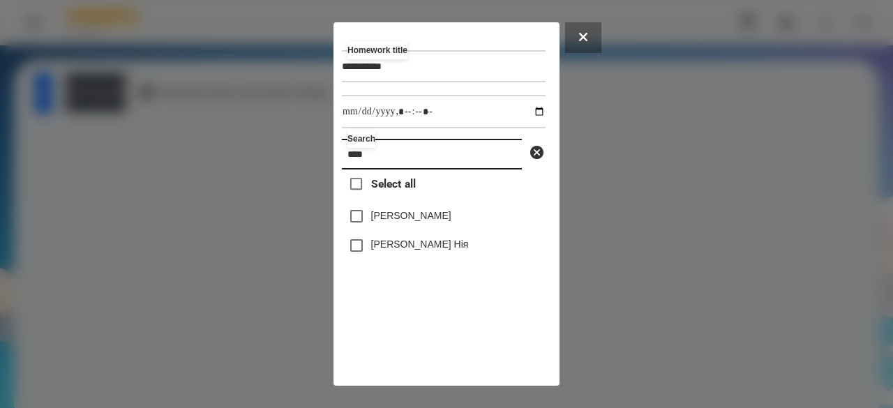
type input "****"
click at [405, 221] on label "[PERSON_NAME]" at bounding box center [411, 216] width 80 height 14
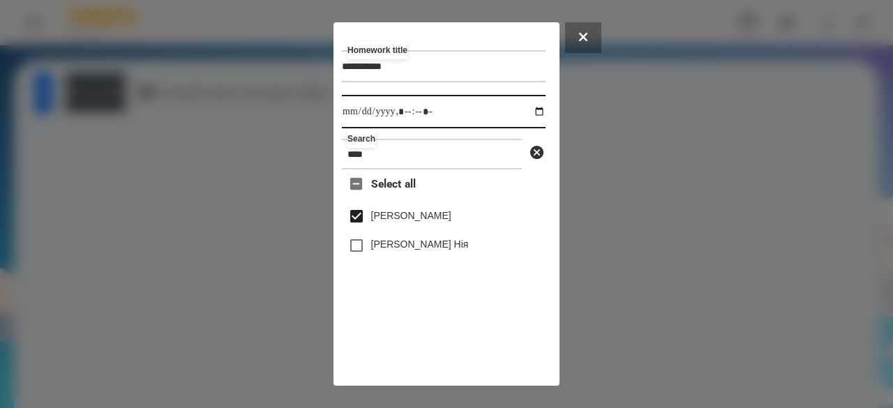
click at [356, 119] on input "datetime-local" at bounding box center [444, 111] width 204 height 33
type input "**********"
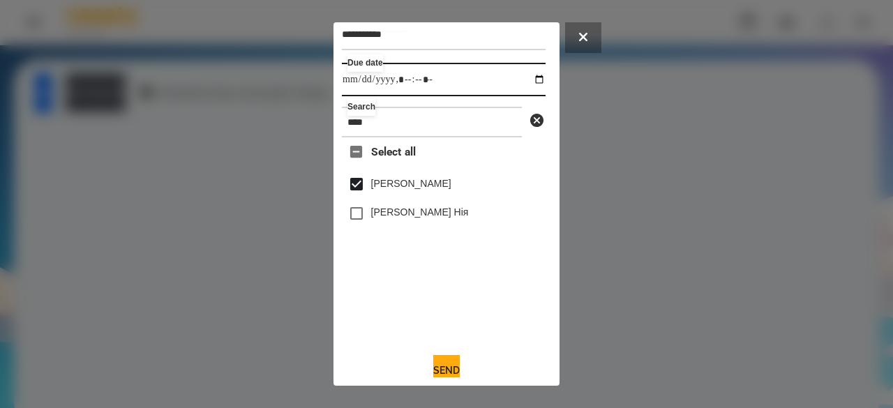
scroll to position [46, 0]
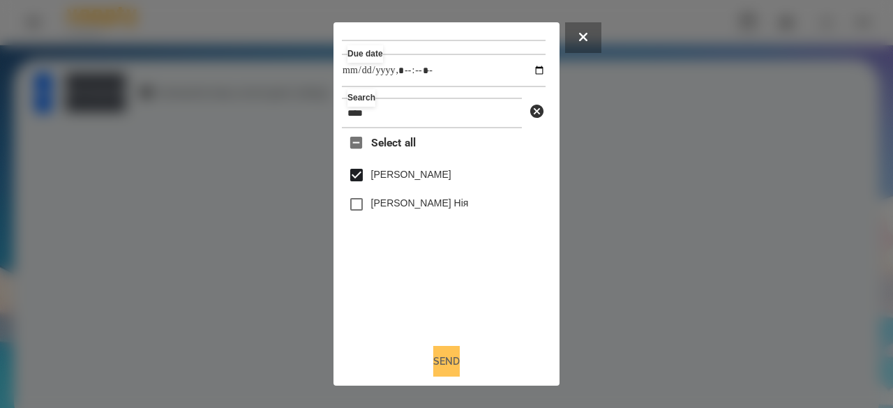
click at [448, 357] on button "Send" at bounding box center [446, 361] width 27 height 31
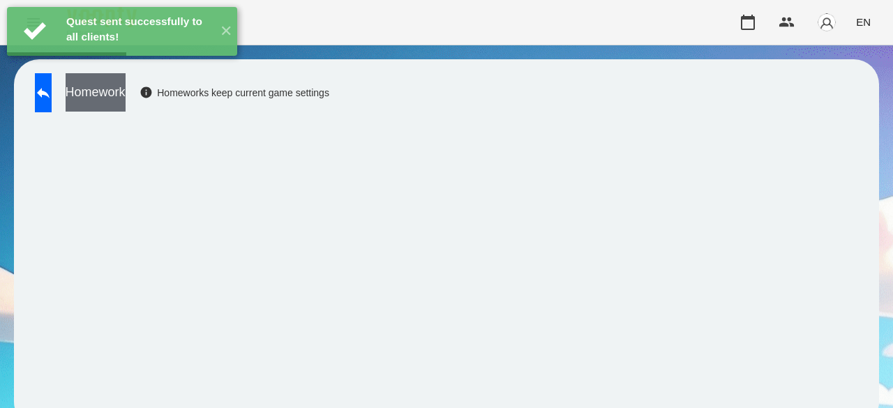
click at [126, 84] on button "Homework" at bounding box center [96, 92] width 60 height 38
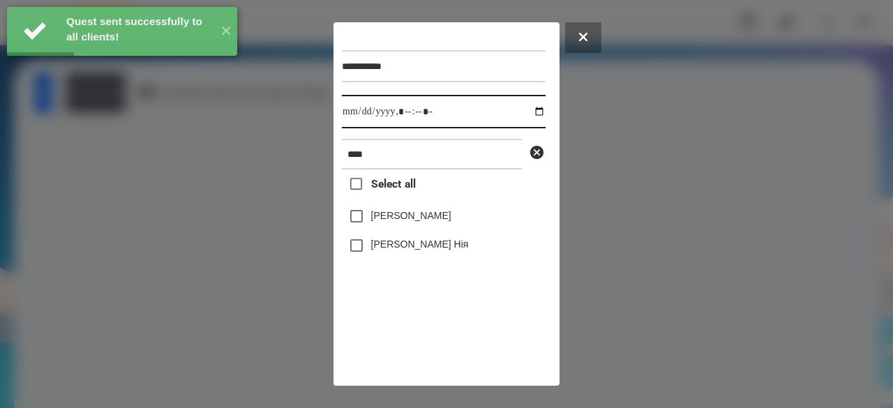
click at [350, 115] on input "datetime-local" at bounding box center [444, 111] width 204 height 33
type input "**********"
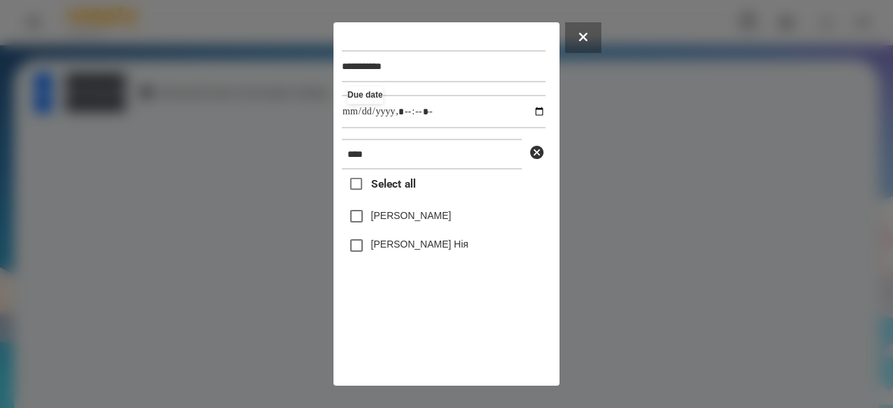
click at [386, 217] on label "[PERSON_NAME]" at bounding box center [411, 216] width 80 height 14
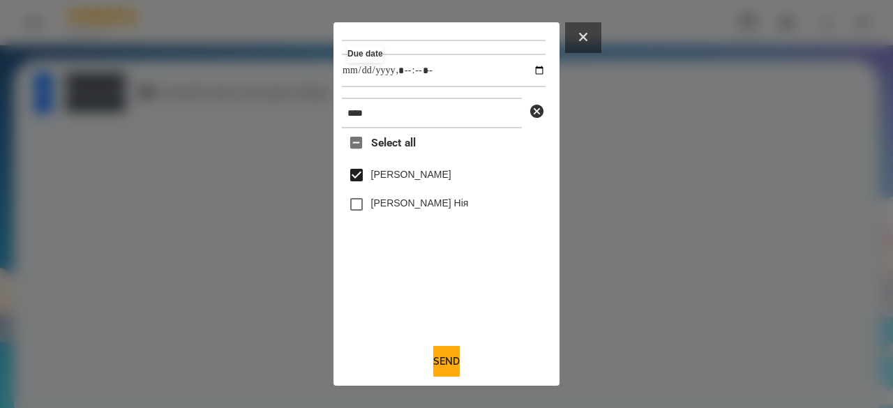
click at [586, 44] on button at bounding box center [583, 37] width 36 height 31
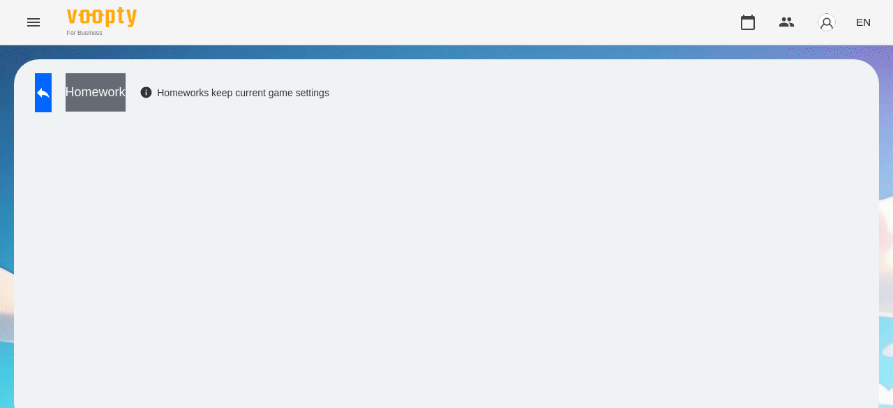
click at [126, 94] on button "Homework" at bounding box center [96, 92] width 60 height 38
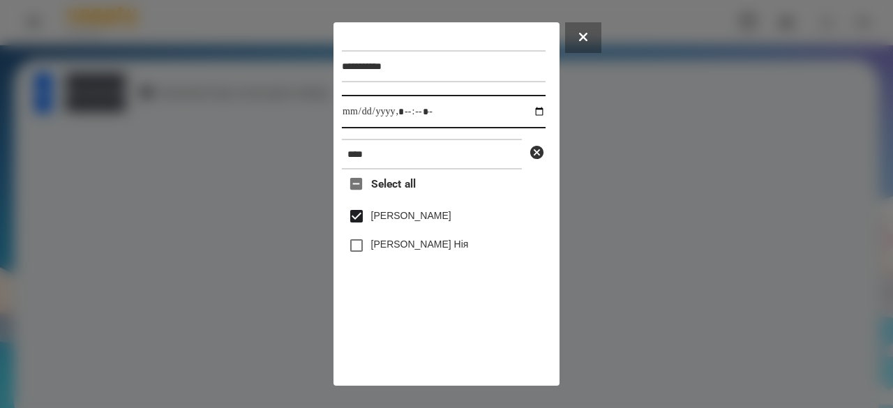
click at [362, 117] on input "datetime-local" at bounding box center [444, 111] width 204 height 33
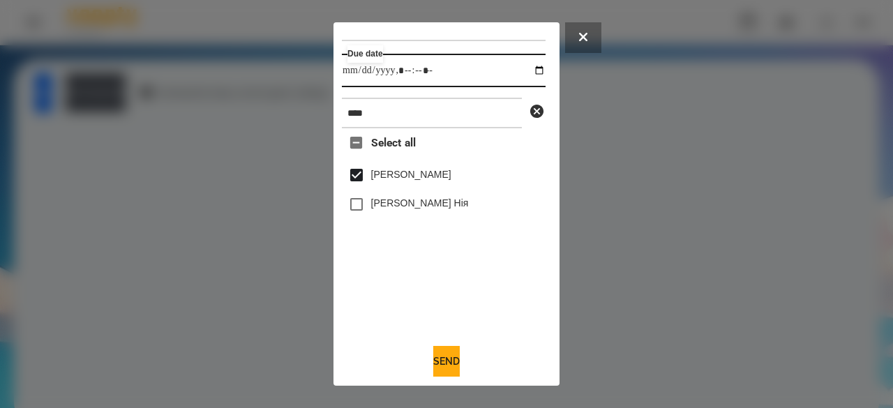
click at [359, 64] on input "datetime-local" at bounding box center [444, 70] width 204 height 33
type input "**********"
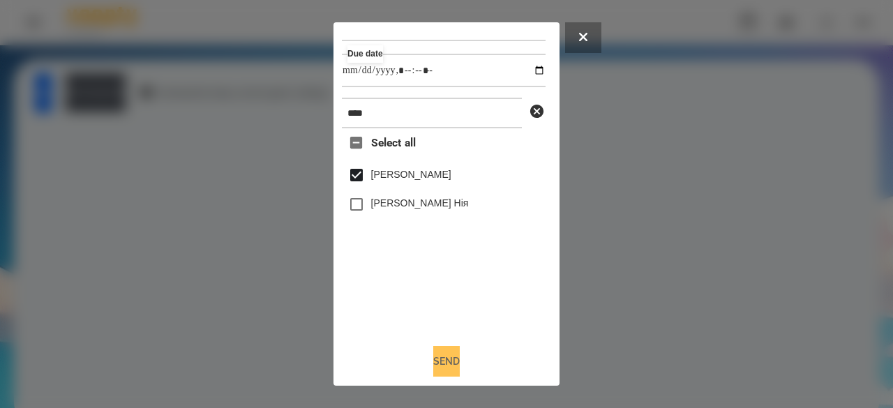
click at [435, 352] on button "Send" at bounding box center [446, 361] width 27 height 31
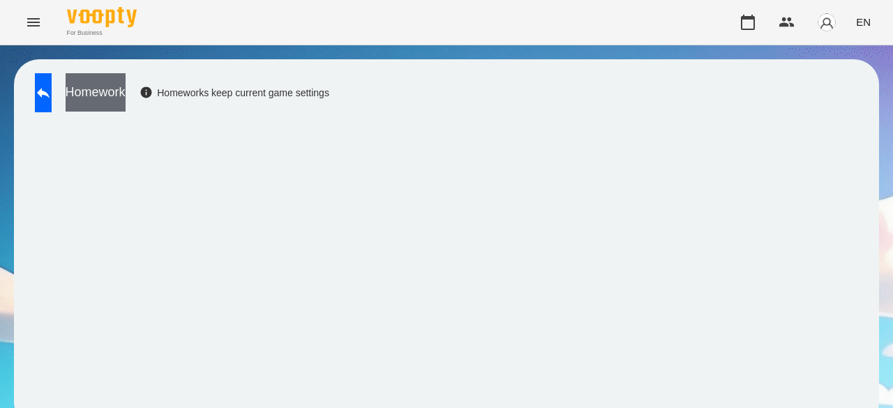
click at [126, 93] on button "Homework" at bounding box center [96, 92] width 60 height 38
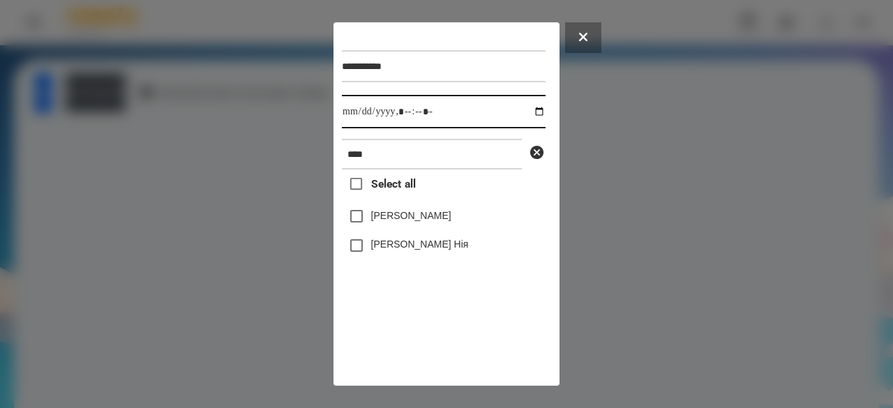
click at [355, 115] on input "datetime-local" at bounding box center [444, 111] width 204 height 33
type input "**********"
click at [392, 223] on label "[PERSON_NAME]" at bounding box center [411, 216] width 80 height 14
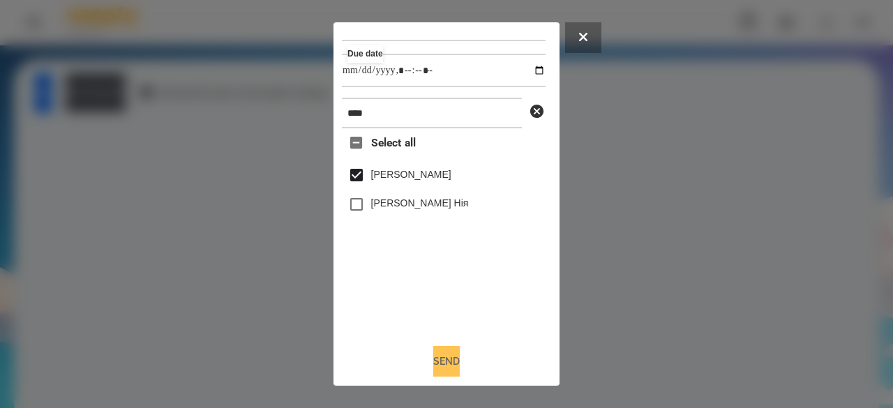
click at [458, 357] on button "Send" at bounding box center [446, 361] width 27 height 31
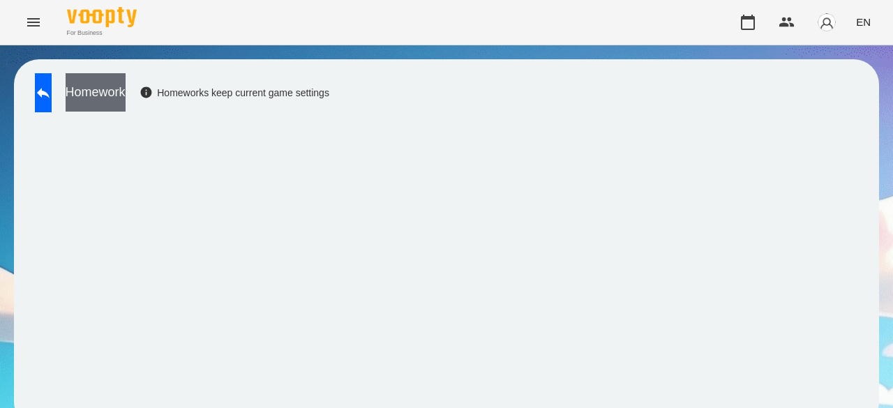
click at [126, 89] on button "Homework" at bounding box center [96, 92] width 60 height 38
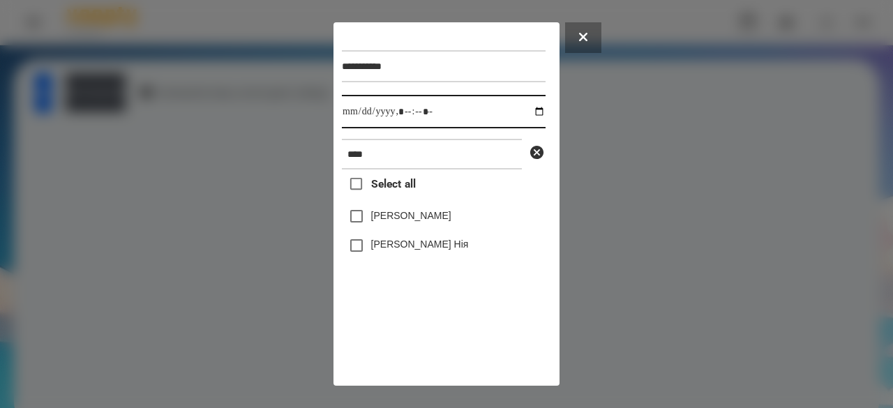
click at [351, 115] on input "datetime-local" at bounding box center [444, 111] width 204 height 33
type input "**********"
click at [398, 223] on label "[PERSON_NAME]" at bounding box center [411, 216] width 80 height 14
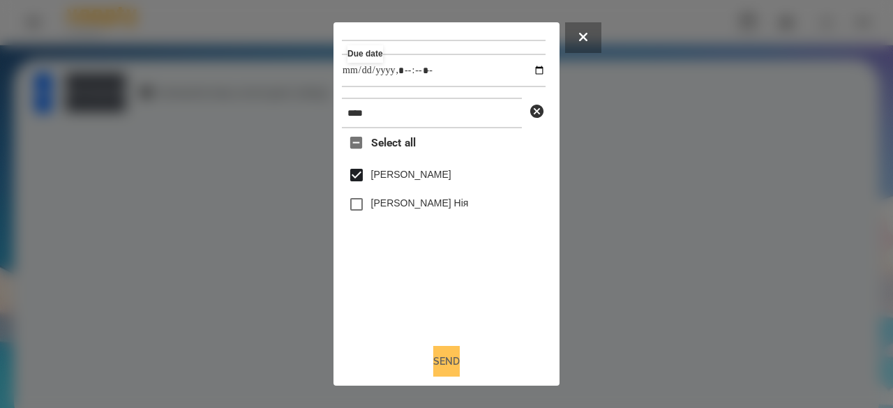
click at [460, 358] on button "Send" at bounding box center [446, 361] width 27 height 31
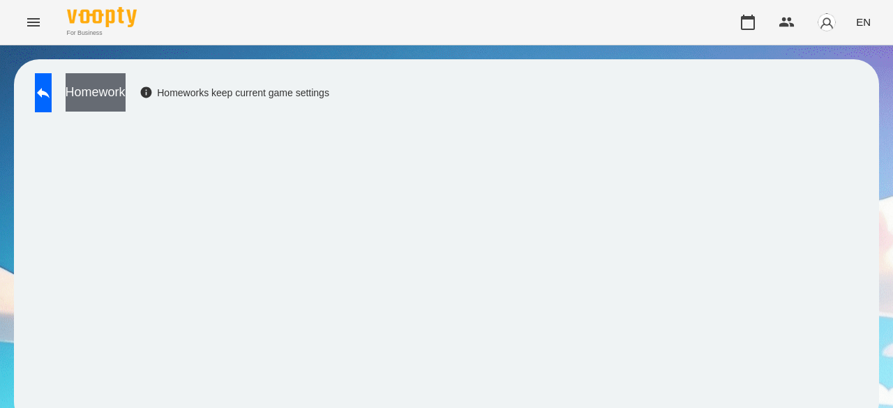
click at [126, 86] on button "Homework" at bounding box center [96, 92] width 60 height 38
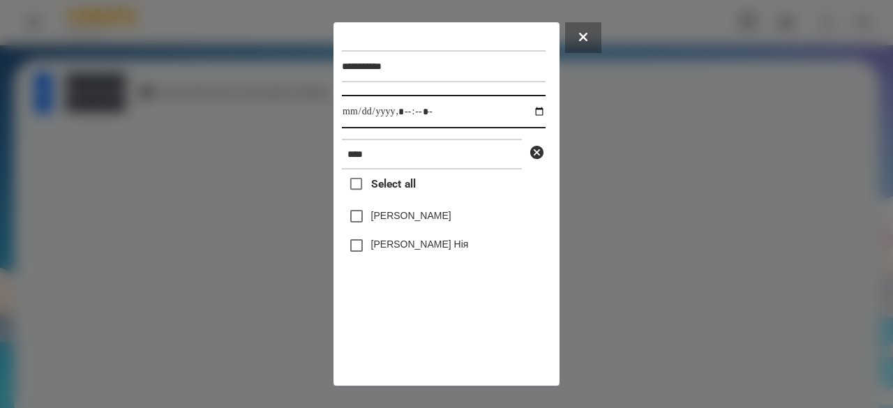
click at [359, 117] on input "datetime-local" at bounding box center [444, 111] width 204 height 33
type input "**********"
click at [447, 221] on label "[PERSON_NAME]" at bounding box center [411, 216] width 80 height 14
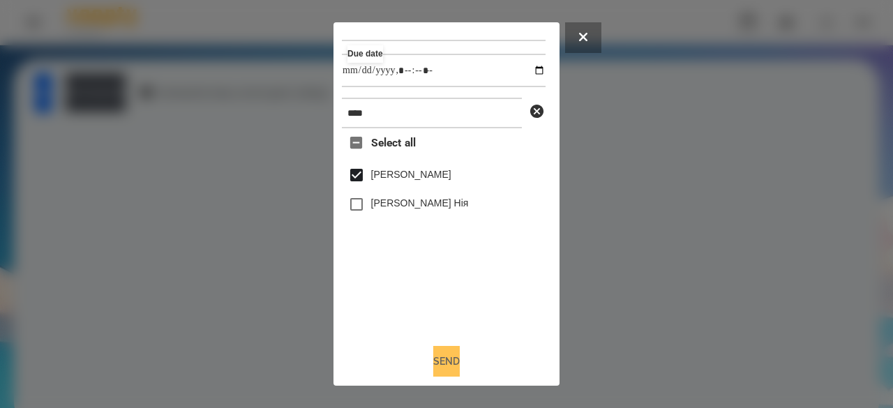
click at [444, 365] on button "Send" at bounding box center [446, 361] width 27 height 31
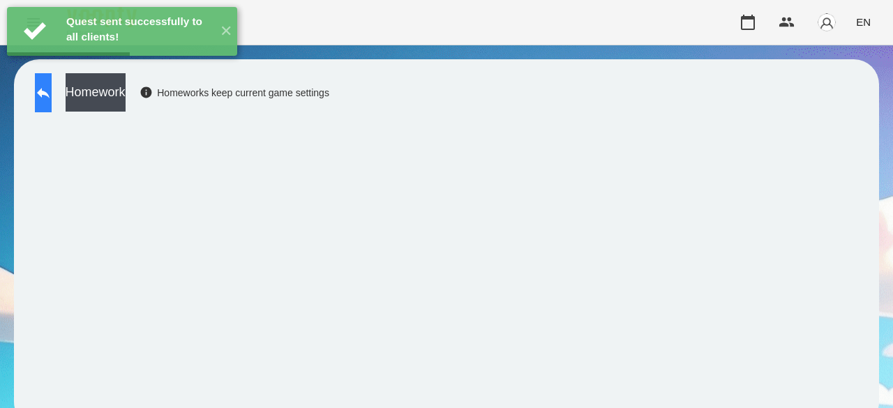
click at [49, 100] on button at bounding box center [43, 92] width 17 height 39
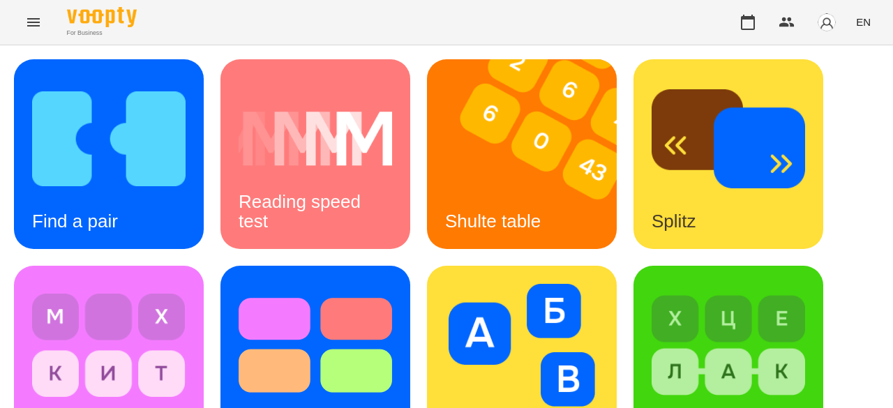
click at [27, 23] on icon "Menu" at bounding box center [33, 22] width 17 height 17
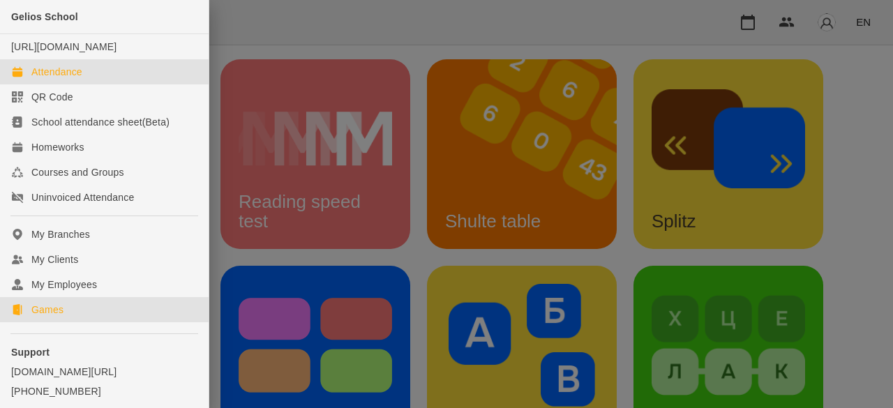
click at [63, 77] on link "Attendance" at bounding box center [104, 71] width 209 height 25
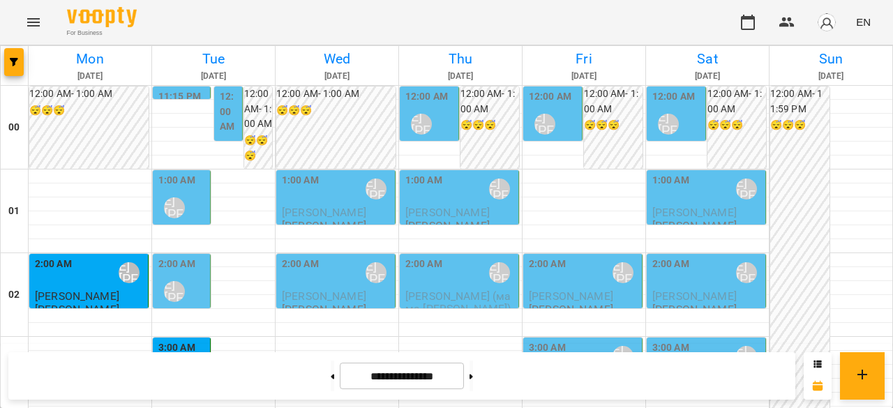
scroll to position [1400, 0]
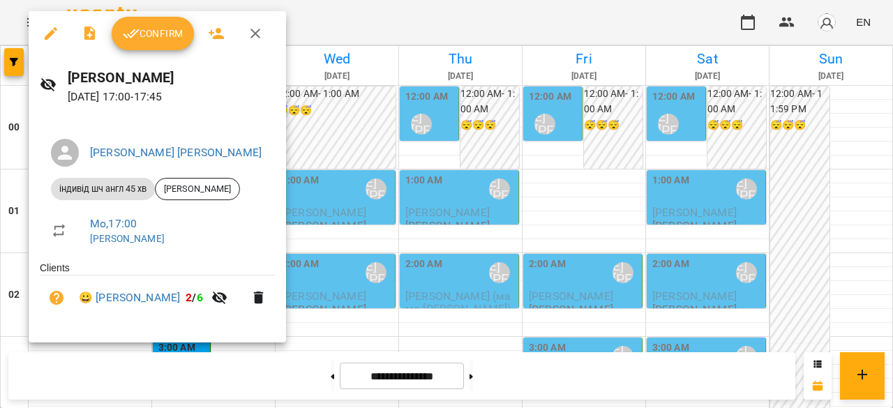
click at [356, 161] on div at bounding box center [446, 204] width 893 height 408
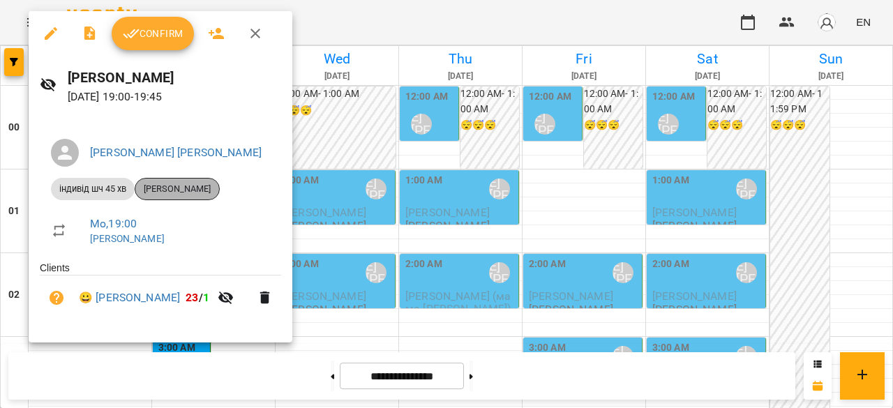
click at [219, 187] on span "[PERSON_NAME]" at bounding box center [177, 189] width 84 height 13
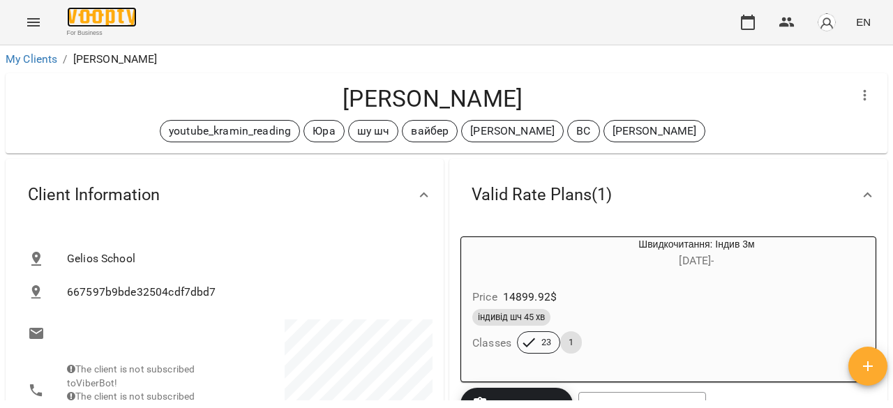
click at [92, 15] on img at bounding box center [102, 17] width 70 height 20
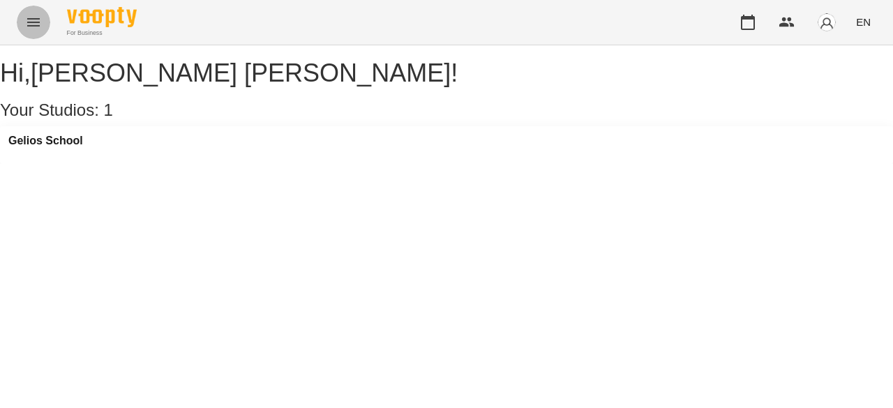
click at [35, 16] on icon "Menu" at bounding box center [33, 22] width 17 height 17
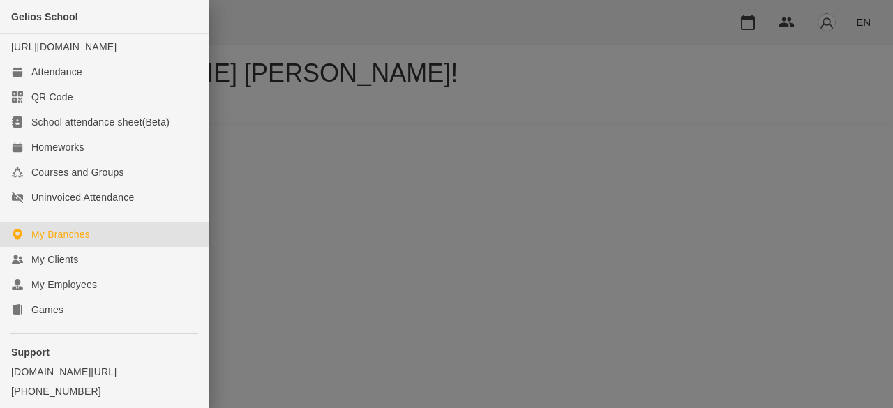
click at [337, 144] on div at bounding box center [446, 204] width 893 height 408
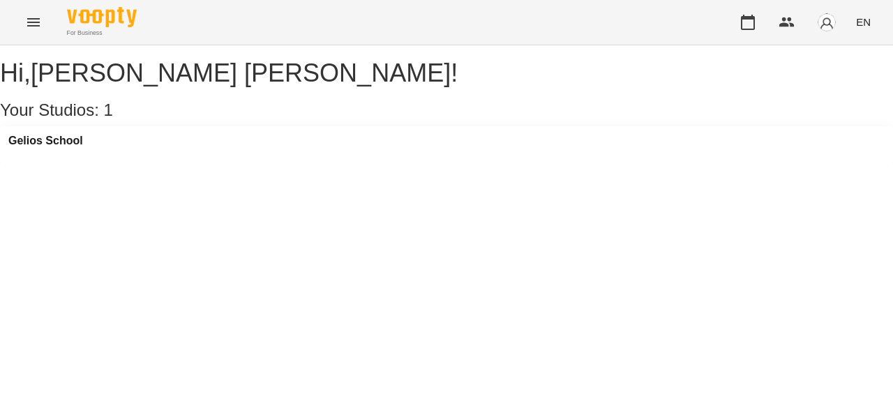
click at [26, 20] on icon "Menu" at bounding box center [33, 22] width 17 height 17
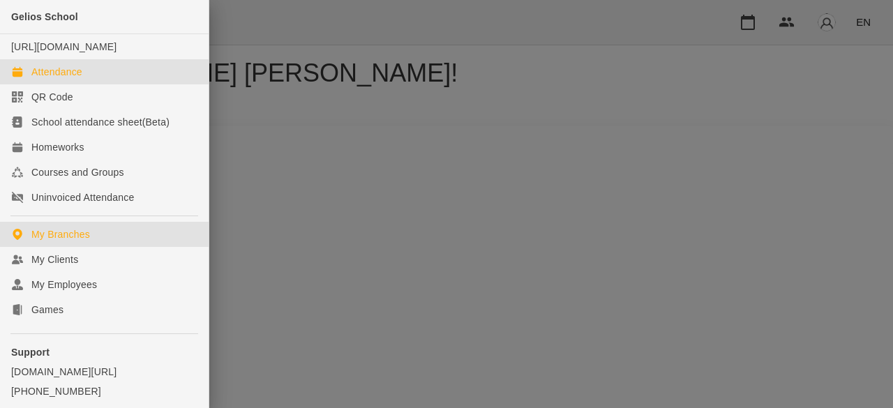
click at [33, 79] on div "Attendance" at bounding box center [56, 72] width 51 height 14
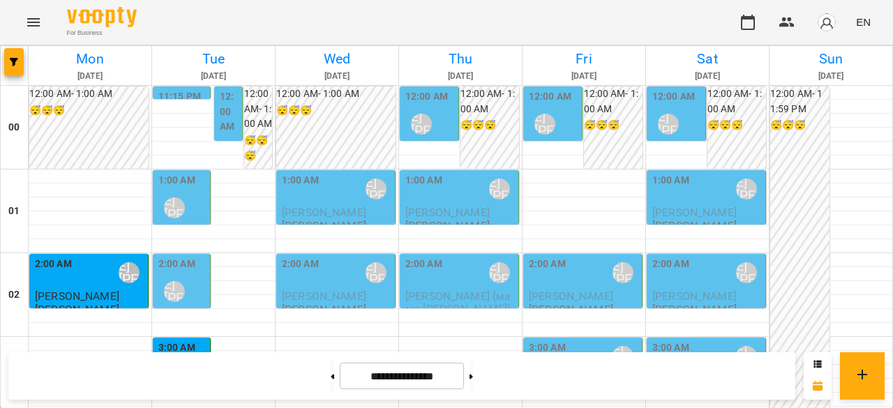
scroll to position [1326, 0]
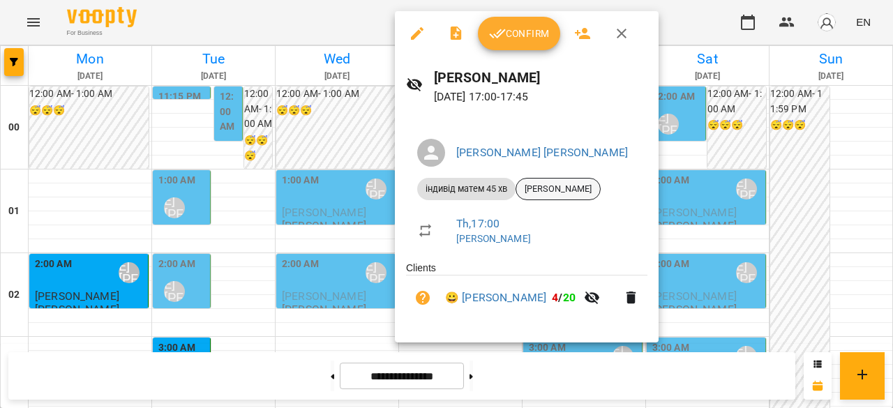
click at [560, 188] on span "[PERSON_NAME]" at bounding box center [558, 189] width 84 height 13
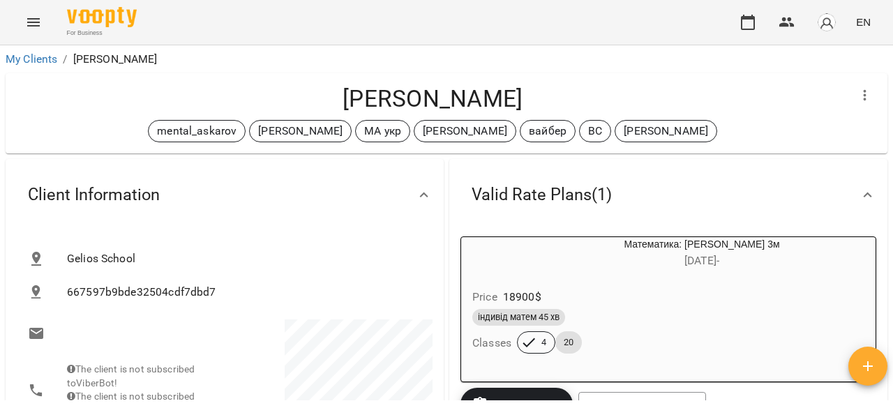
click at [99, 29] on span "For Business" at bounding box center [102, 33] width 70 height 9
click at [31, 20] on icon "Menu" at bounding box center [33, 22] width 17 height 17
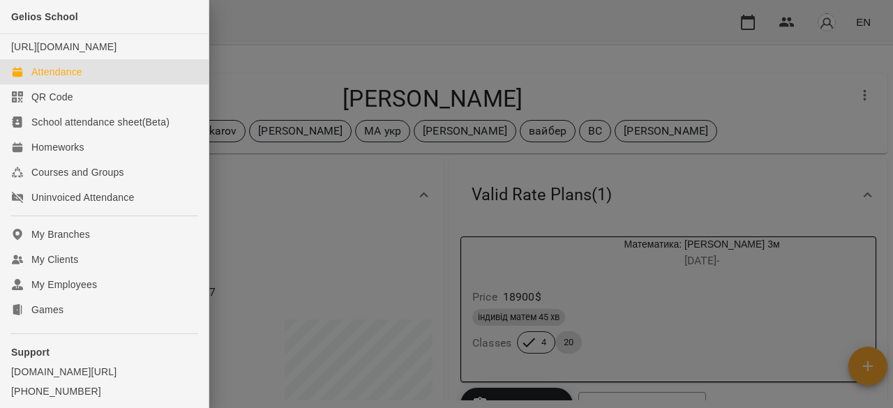
click at [47, 79] on div "Attendance" at bounding box center [56, 72] width 51 height 14
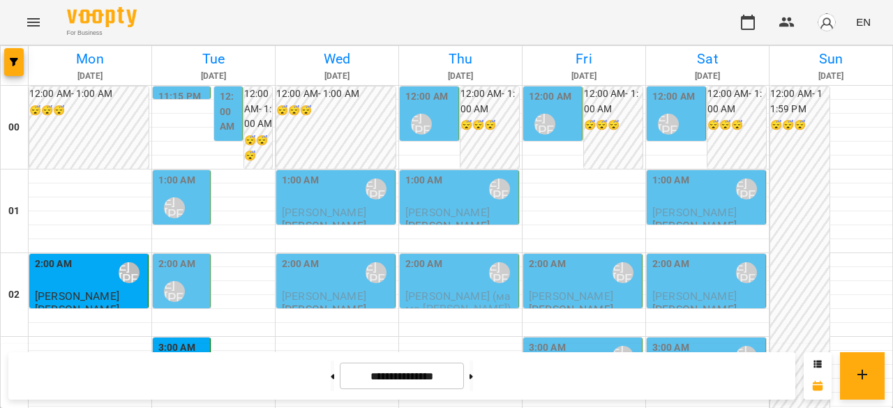
scroll to position [1260, 0]
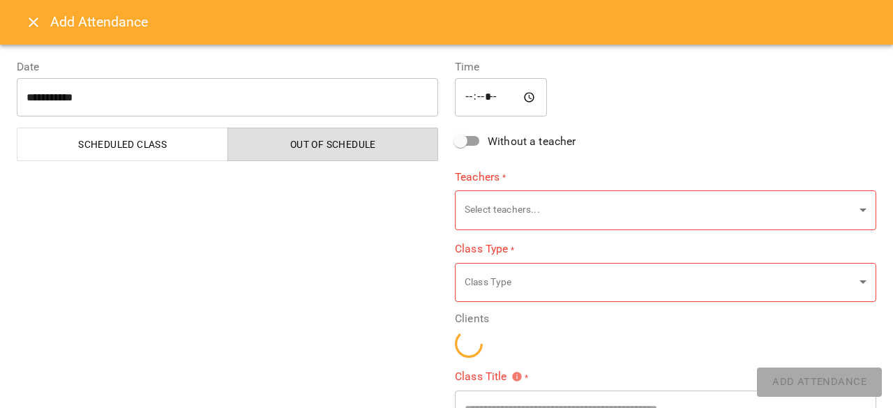
type input "**********"
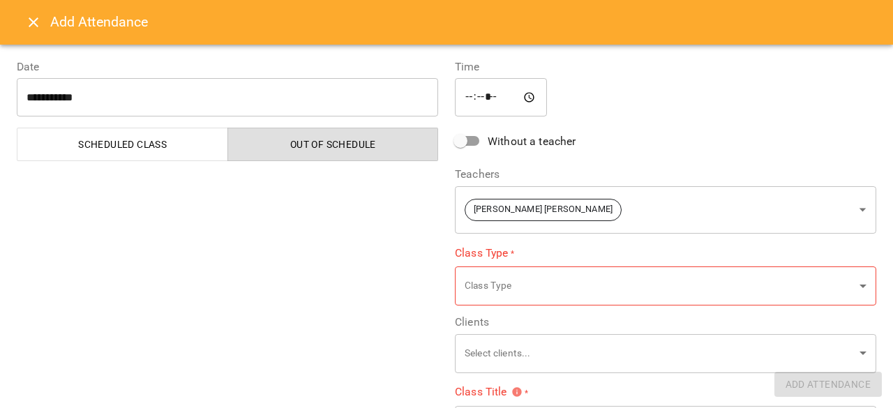
click at [28, 29] on icon "Close" at bounding box center [33, 22] width 17 height 17
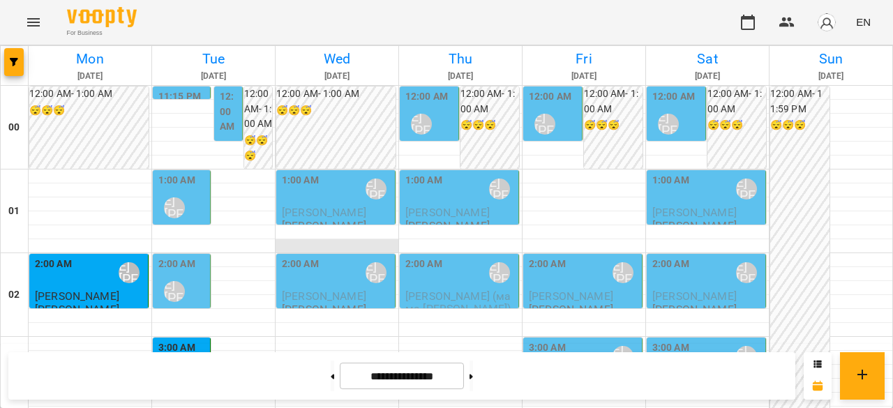
scroll to position [0, 0]
click at [433, 121] on div "12:00 AM Ліпатьєва Ольга" at bounding box center [430, 114] width 50 height 51
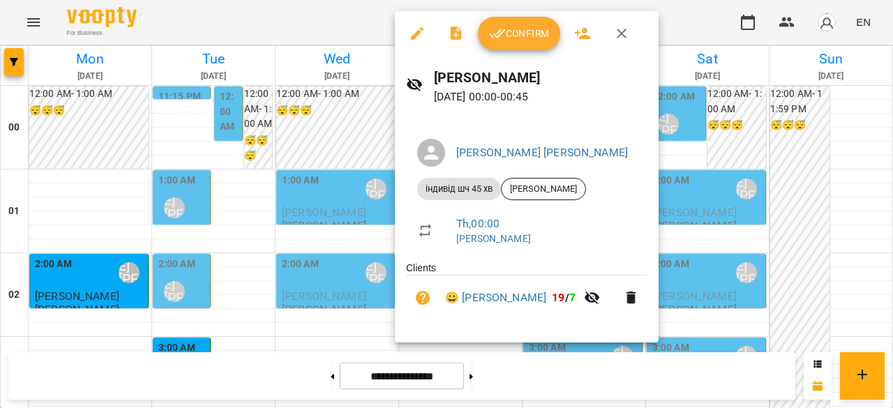
click at [327, 329] on div at bounding box center [446, 204] width 893 height 408
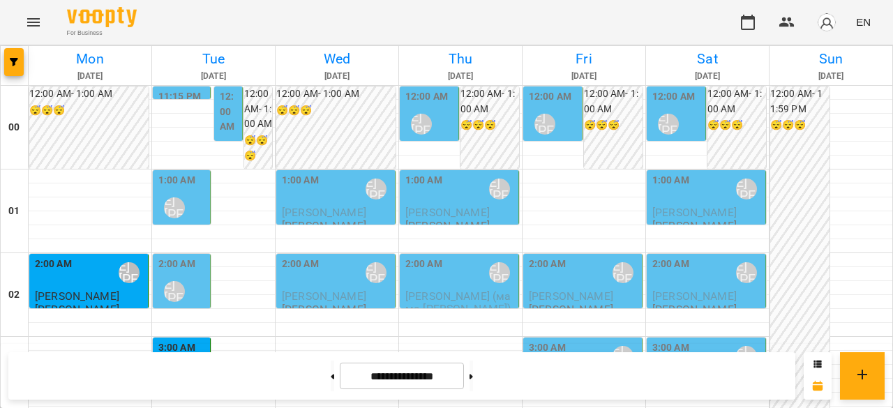
click at [197, 275] on div "2:00 AM Ліпатьєва Ольга" at bounding box center [182, 282] width 49 height 51
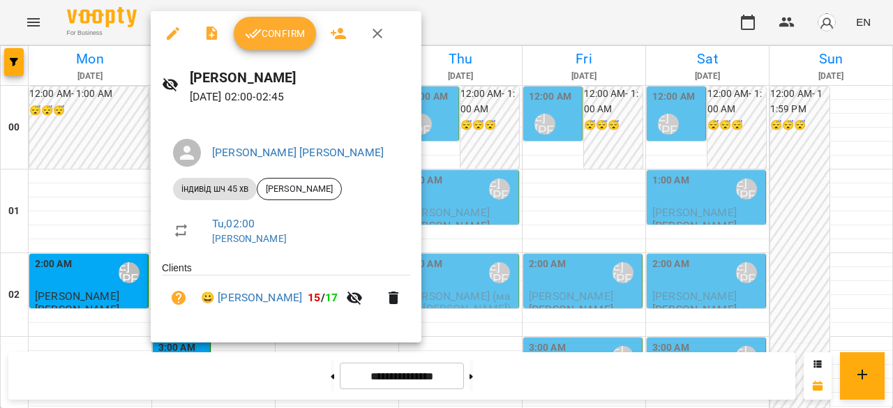
click at [118, 221] on div at bounding box center [446, 204] width 893 height 408
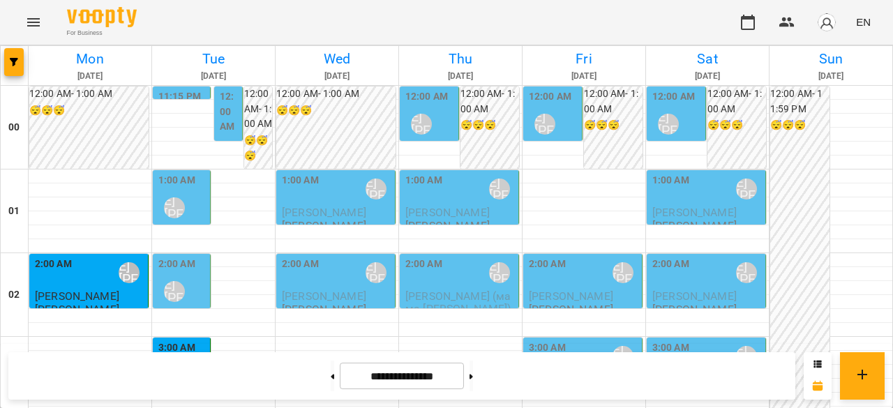
click at [186, 206] on div "[PERSON_NAME] [PERSON_NAME]" at bounding box center [174, 208] width 32 height 32
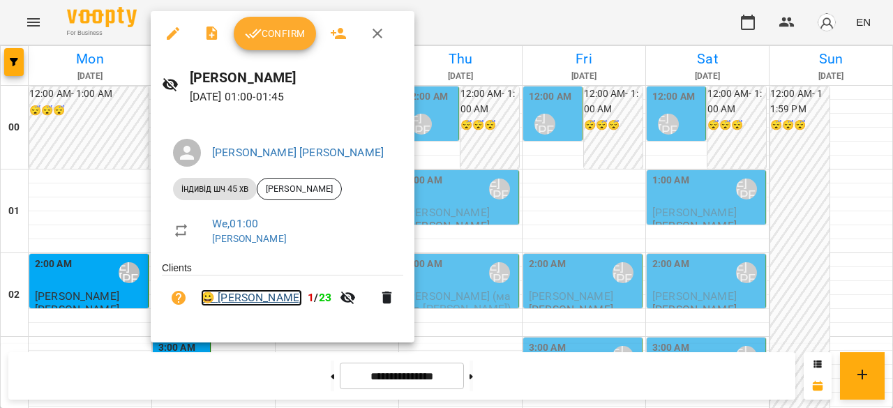
click at [260, 301] on link "😀 Міщій Вікторія" at bounding box center [251, 298] width 101 height 17
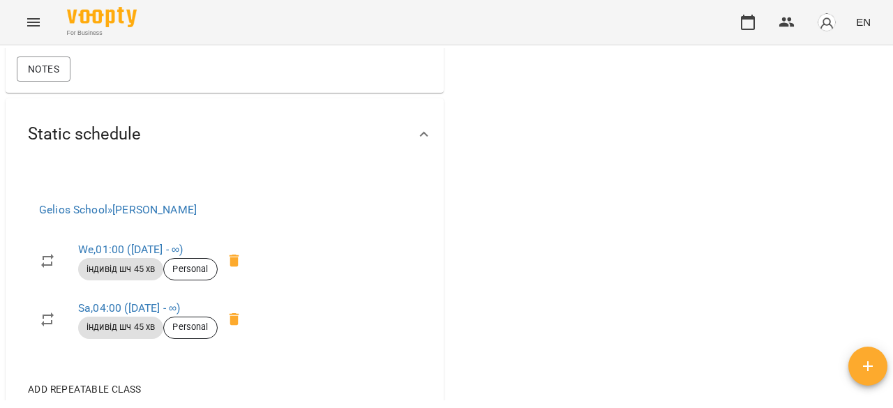
scroll to position [1117, 0]
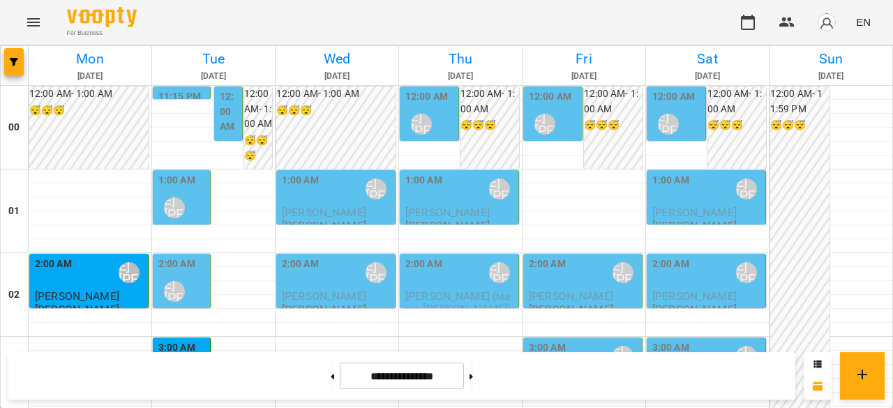
click at [179, 198] on div "[PERSON_NAME] [PERSON_NAME]" at bounding box center [174, 208] width 32 height 32
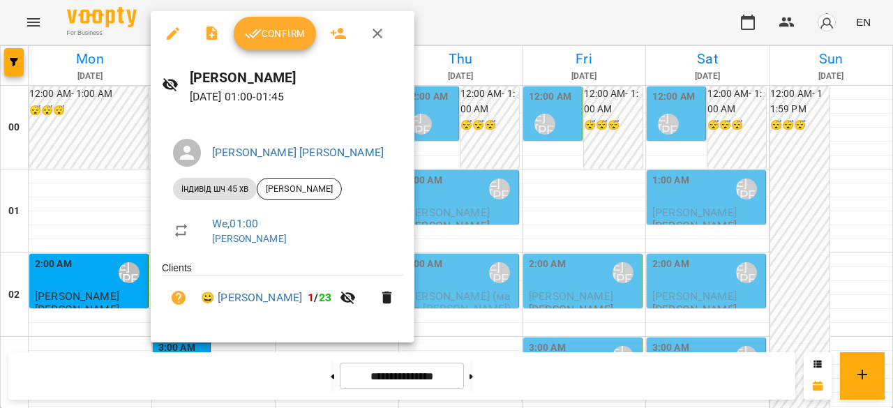
click at [92, 190] on div at bounding box center [446, 204] width 893 height 408
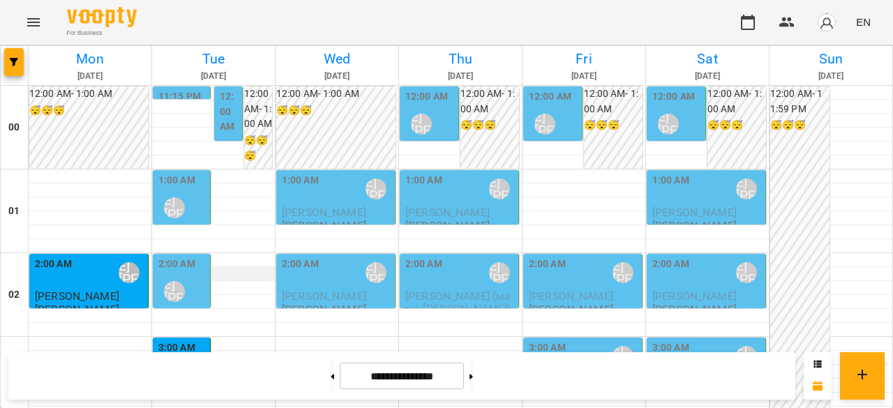
scroll to position [70, 0]
click at [191, 257] on div "2:00 AM Ліпатьєва Ольга" at bounding box center [182, 282] width 49 height 51
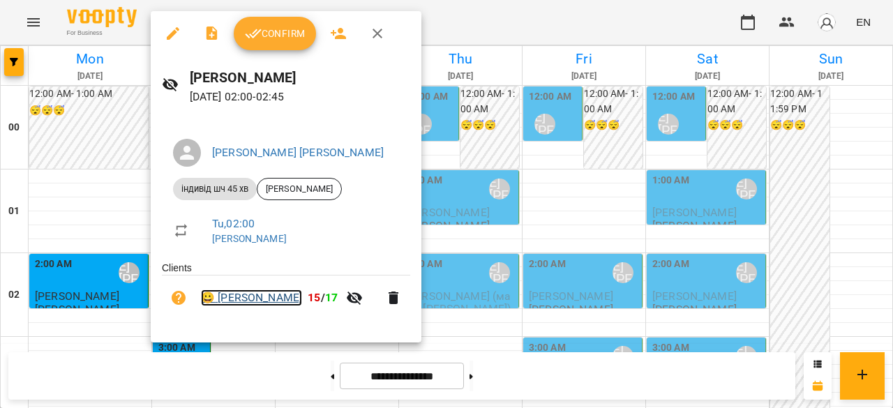
click at [254, 295] on link "😀 Тімур Захарчук" at bounding box center [251, 298] width 101 height 17
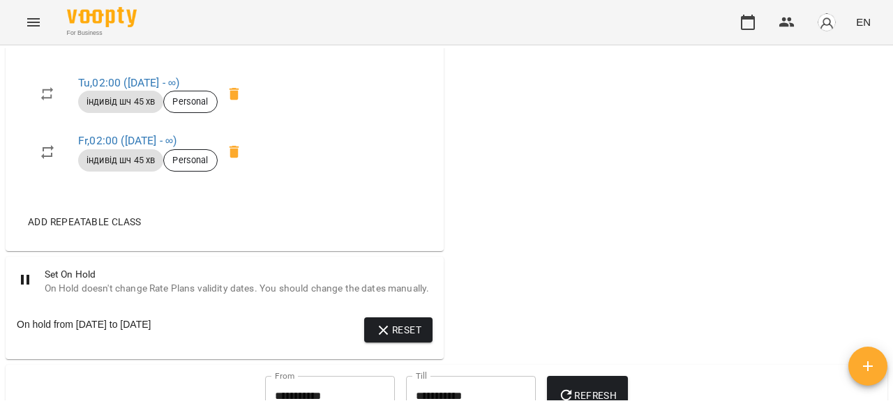
scroll to position [628, 0]
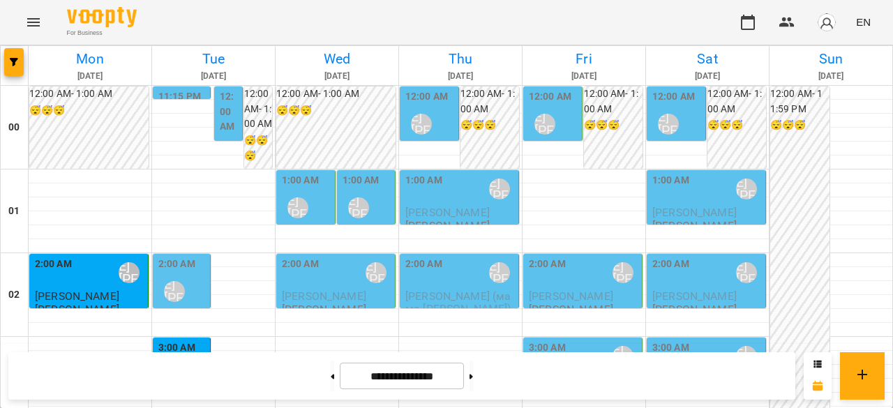
scroll to position [209, 0]
click at [204, 341] on div "3:00 AM Ліпатьєва Ольга" at bounding box center [182, 366] width 49 height 51
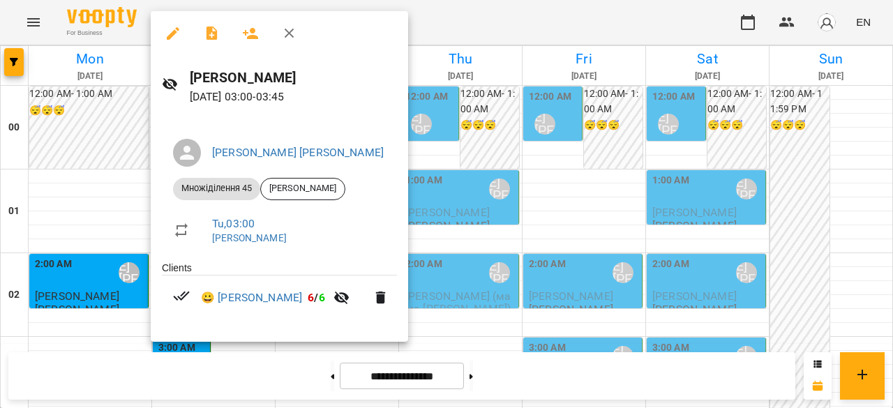
click at [463, 223] on div at bounding box center [446, 204] width 893 height 408
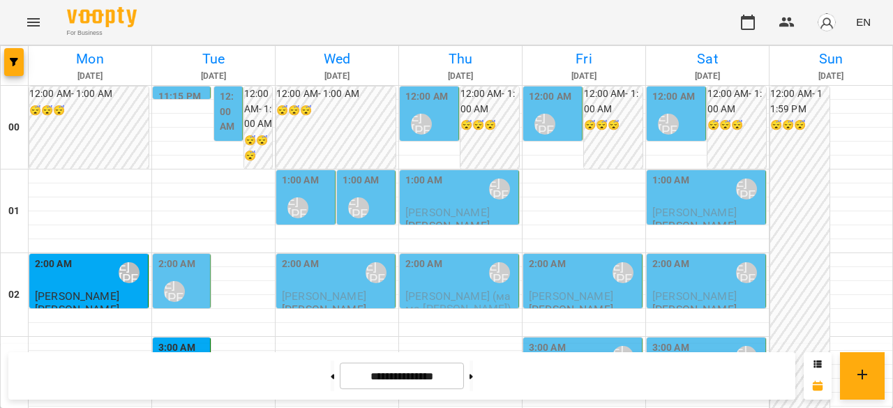
click at [196, 341] on div "3:00 AM Ліпатьєва Ольга" at bounding box center [182, 366] width 49 height 51
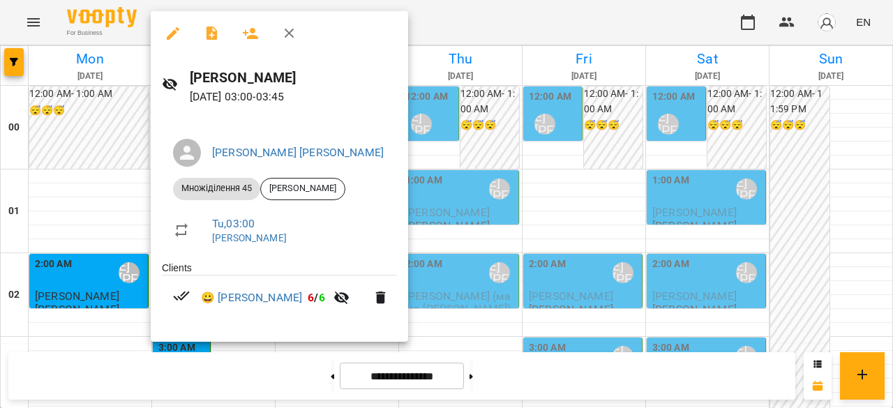
click at [58, 203] on div at bounding box center [446, 204] width 893 height 408
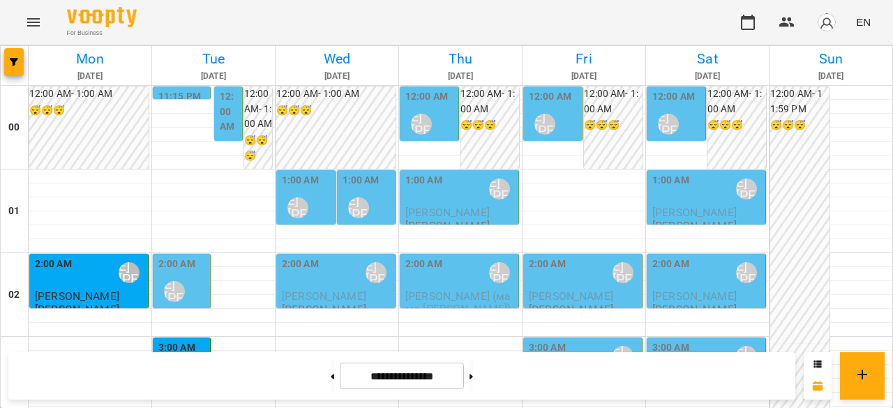
scroll to position [0, 0]
click at [359, 211] on div "[PERSON_NAME] [PERSON_NAME]" at bounding box center [358, 208] width 21 height 21
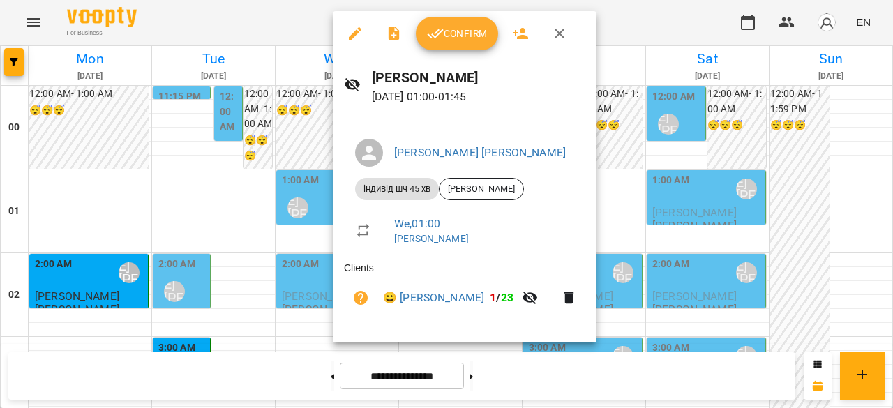
click at [319, 206] on div at bounding box center [446, 204] width 893 height 408
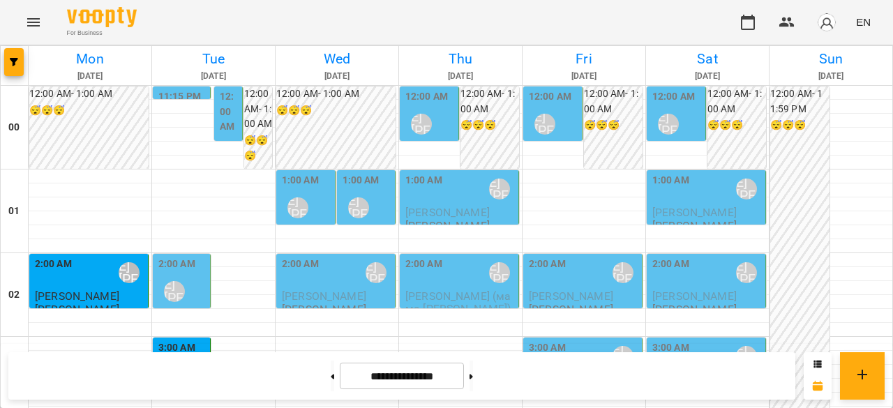
click at [319, 206] on div "1:00 AM Ліпатьєва Ольга" at bounding box center [307, 198] width 50 height 51
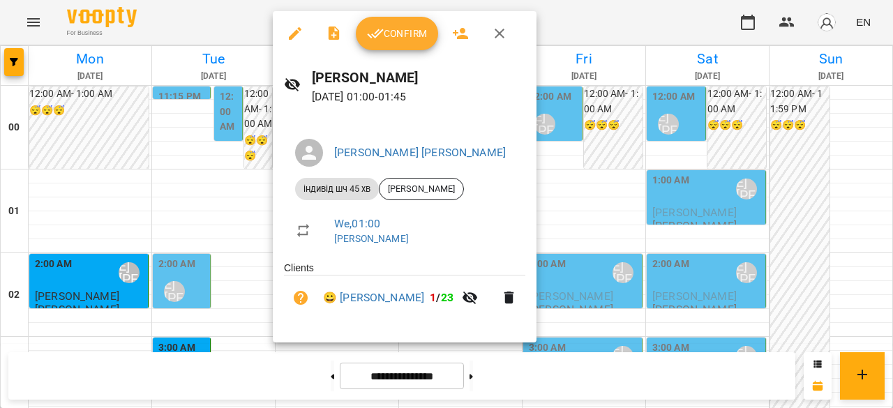
click at [207, 198] on div at bounding box center [446, 204] width 893 height 408
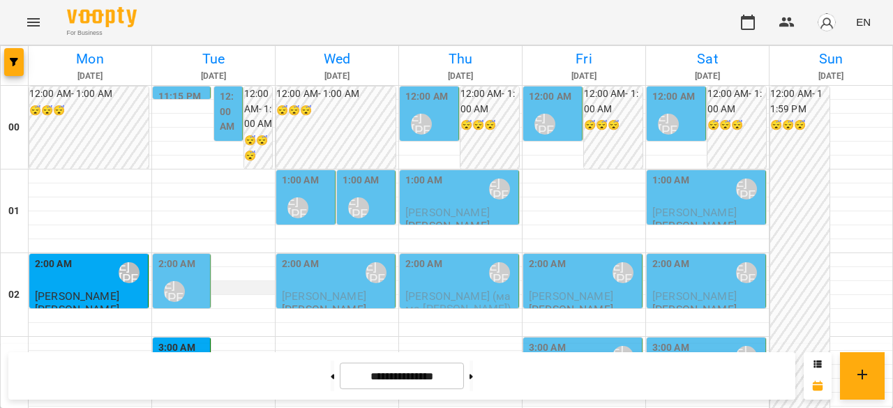
scroll to position [209, 0]
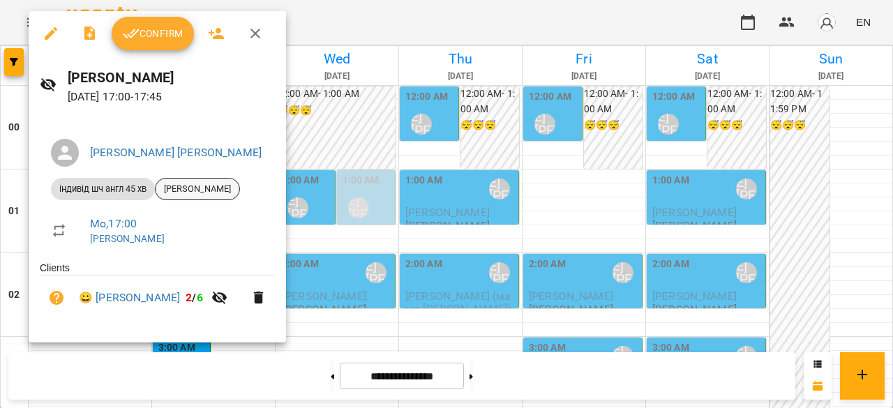
click at [207, 188] on span "[PERSON_NAME]" at bounding box center [198, 189] width 84 height 13
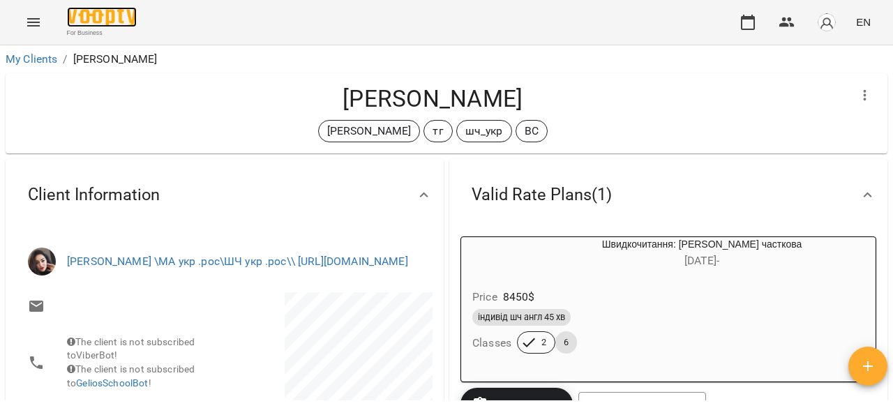
click at [120, 22] on img at bounding box center [102, 17] width 70 height 20
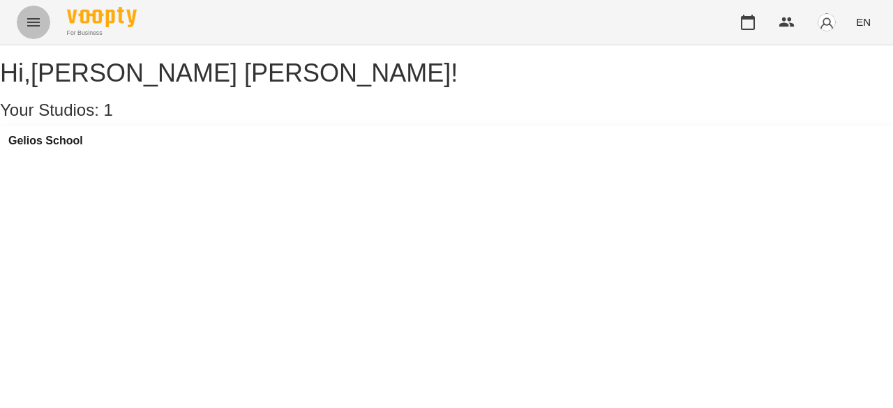
click at [32, 20] on icon "Menu" at bounding box center [33, 22] width 17 height 17
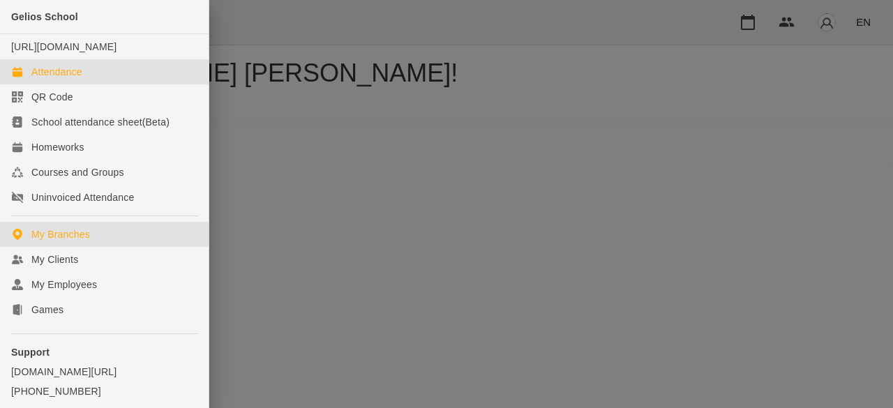
click at [77, 79] on div "Attendance" at bounding box center [56, 72] width 51 height 14
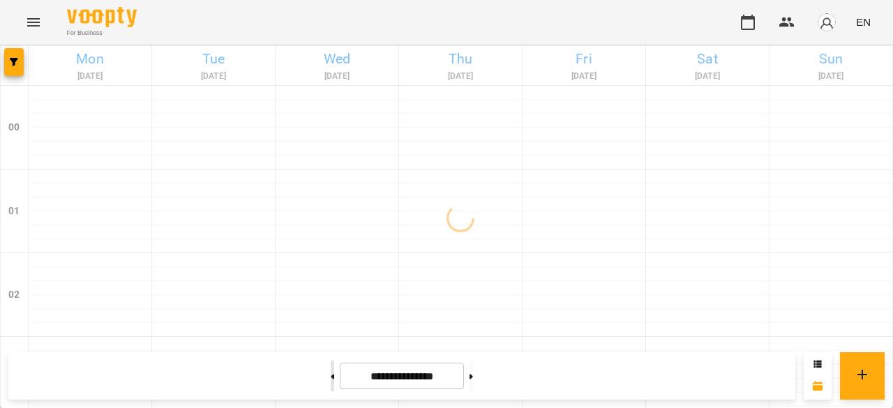
click at [331, 383] on button at bounding box center [332, 376] width 3 height 31
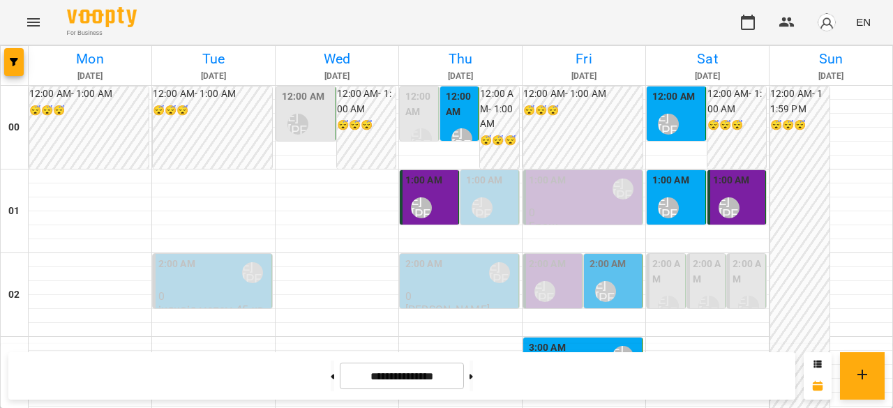
scroll to position [1256, 0]
click at [473, 374] on button at bounding box center [471, 376] width 3 height 31
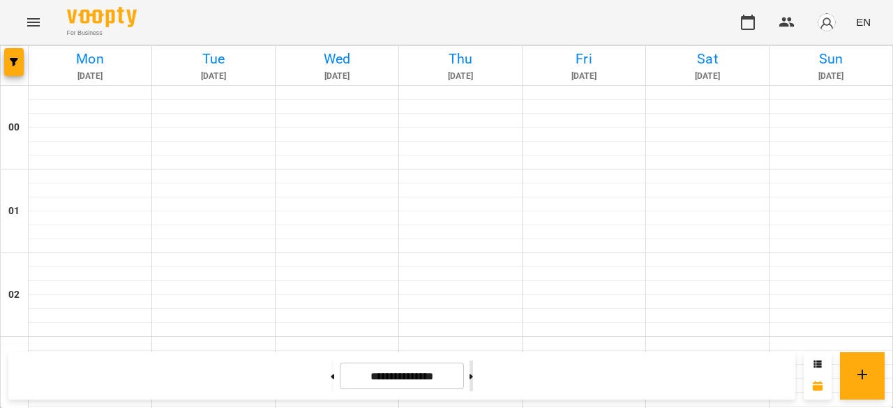
click at [473, 374] on button at bounding box center [471, 376] width 3 height 31
type input "**********"
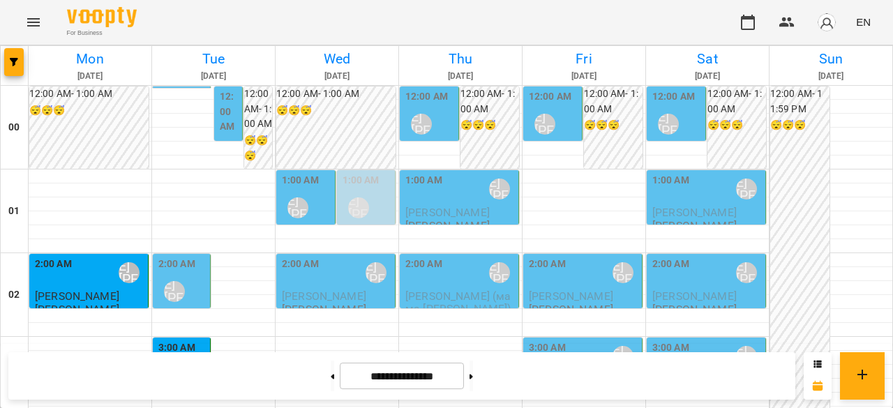
scroll to position [1396, 0]
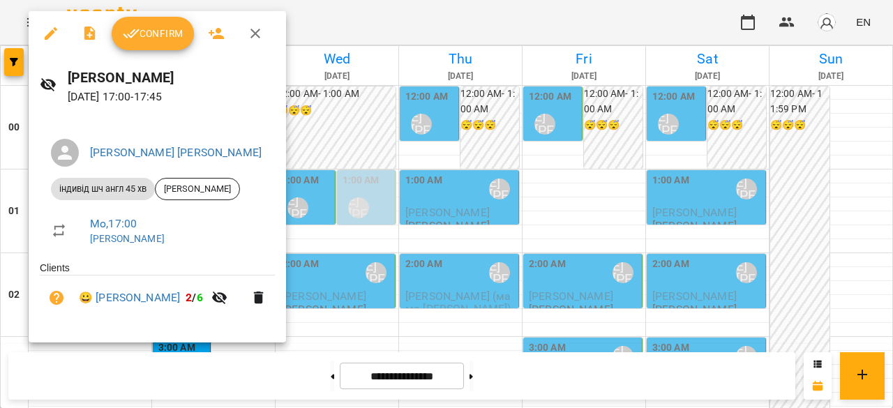
click at [139, 40] on span "Confirm" at bounding box center [153, 33] width 60 height 17
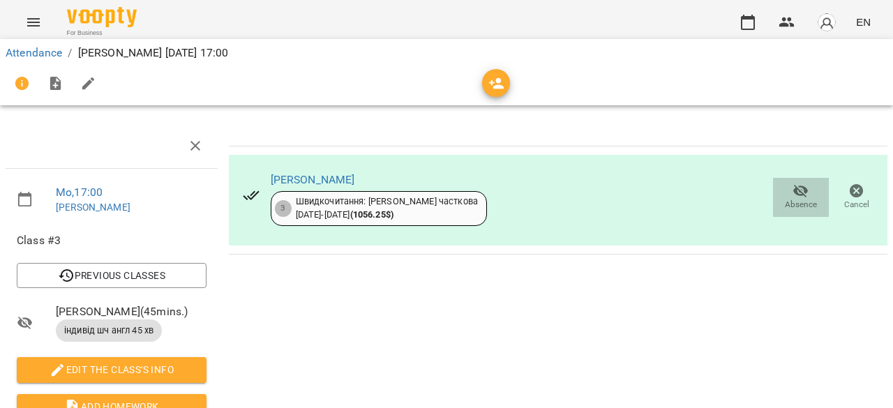
click at [794, 191] on icon "button" at bounding box center [801, 191] width 15 height 13
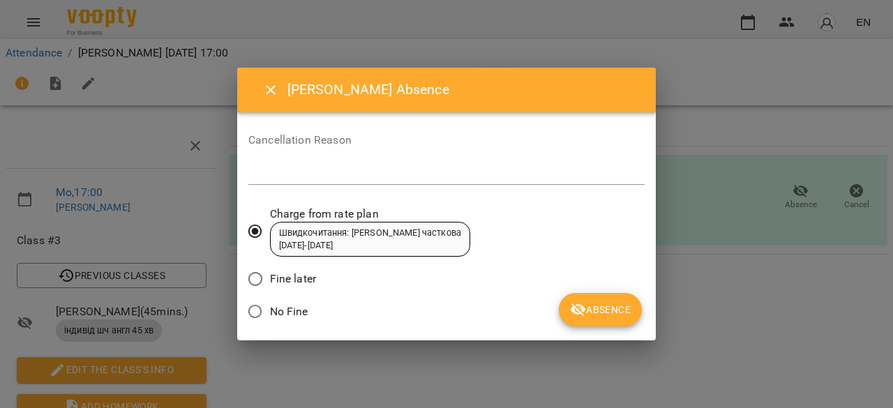
click at [610, 311] on span "Absence" at bounding box center [600, 309] width 61 height 17
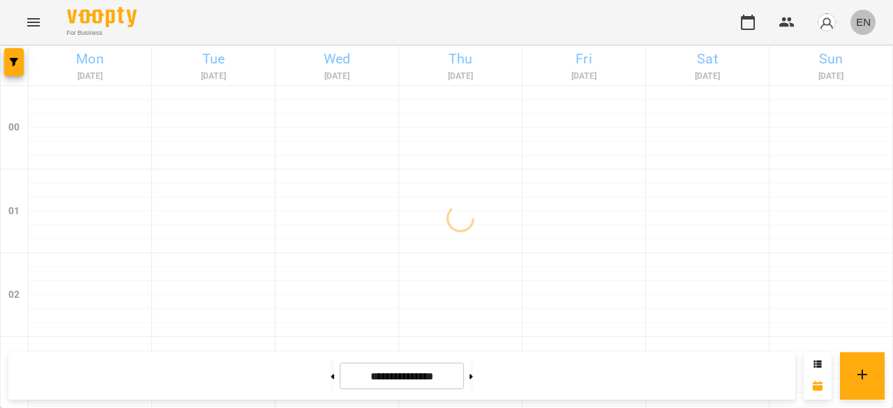
click at [872, 20] on button "EN" at bounding box center [864, 22] width 26 height 26
click at [853, 81] on div "Українська" at bounding box center [837, 78] width 71 height 25
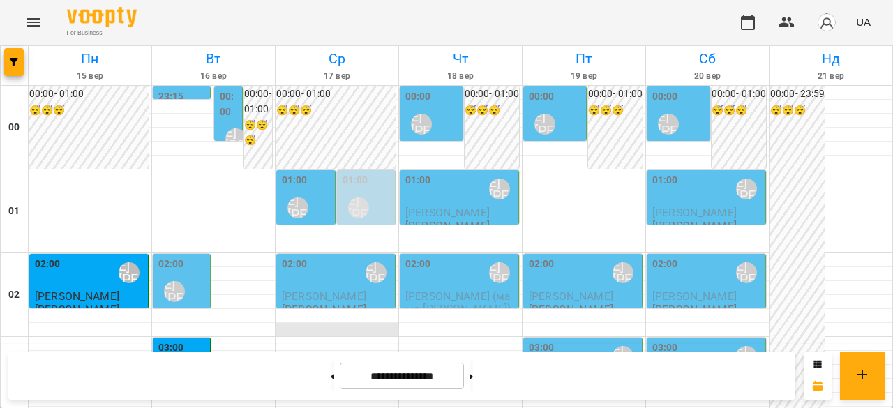
scroll to position [140, 0]
click at [190, 257] on div "02:00 [PERSON_NAME] [PERSON_NAME]" at bounding box center [182, 282] width 49 height 51
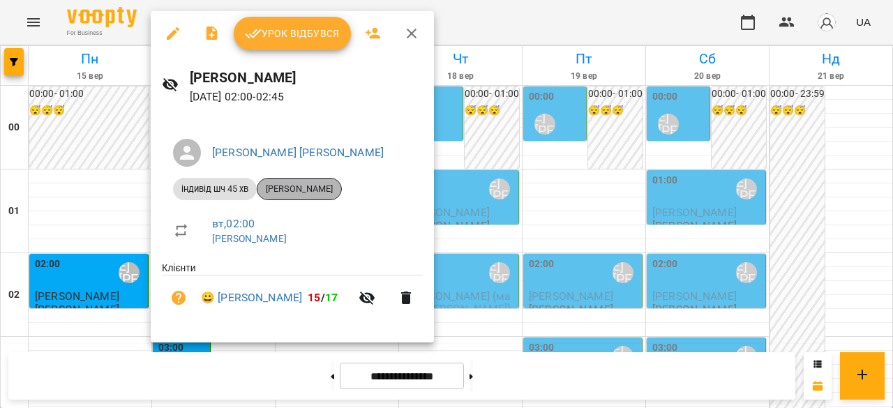
click at [308, 188] on span "[PERSON_NAME]" at bounding box center [300, 189] width 84 height 13
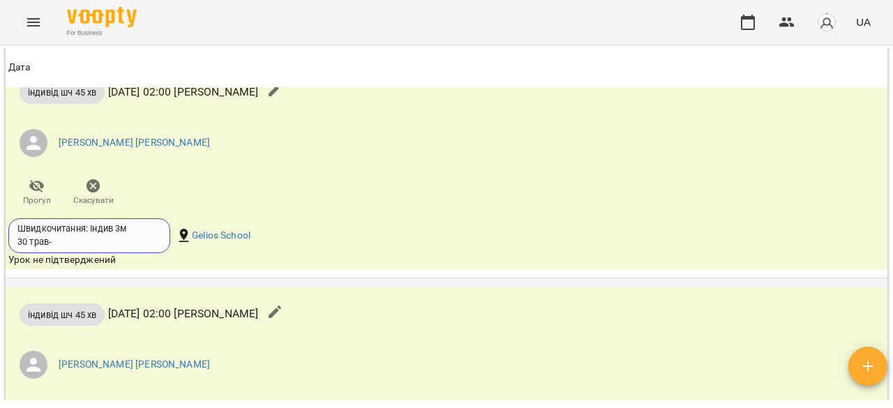
scroll to position [1809, 0]
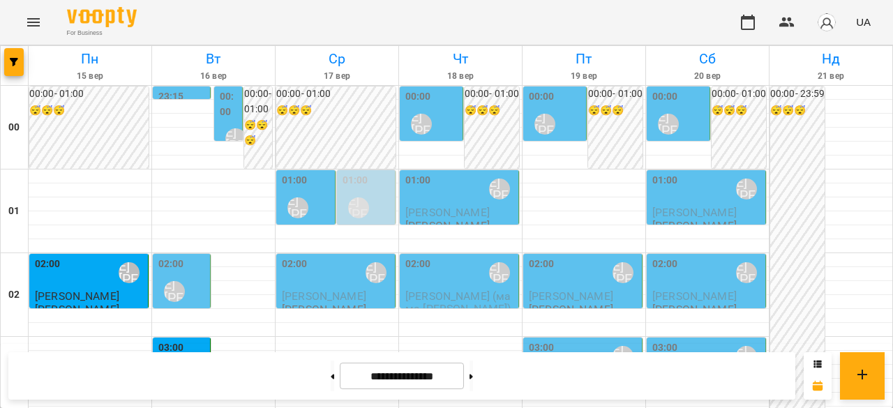
scroll to position [1749, 0]
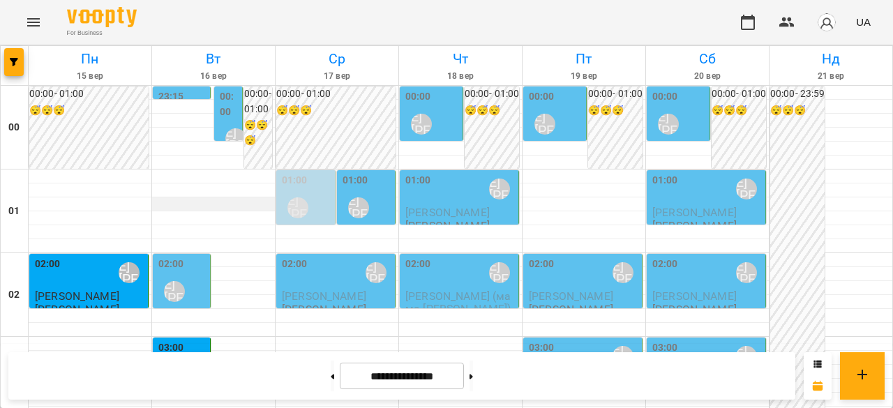
scroll to position [140, 0]
click at [57, 257] on div "02:00" at bounding box center [48, 273] width 26 height 32
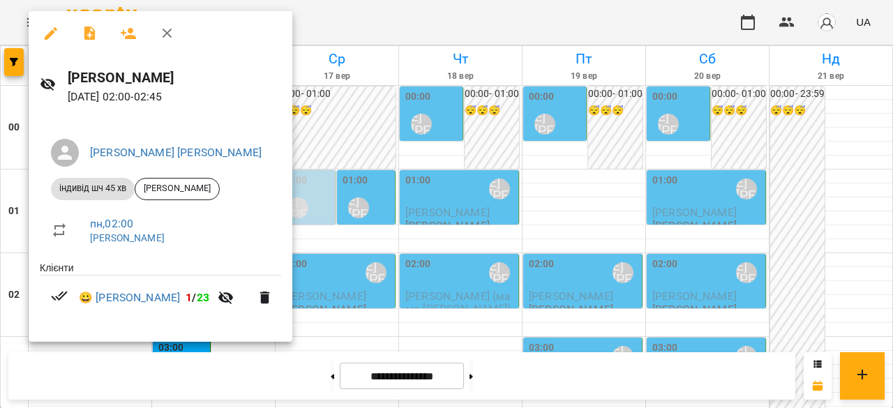
click at [354, 252] on div at bounding box center [446, 204] width 893 height 408
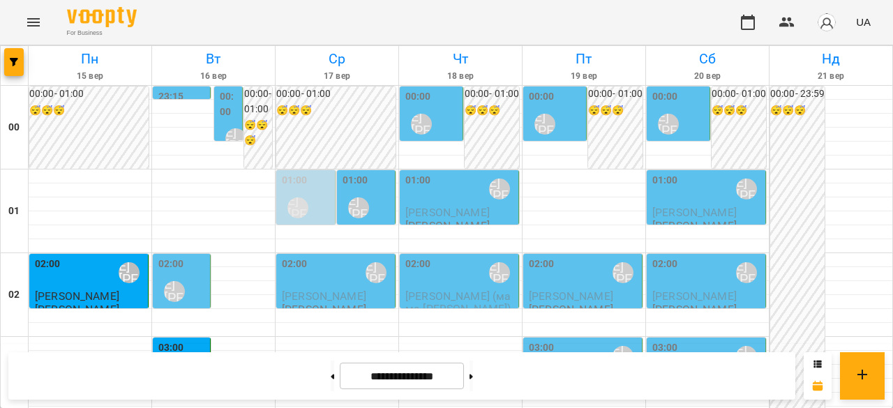
scroll to position [1260, 0]
